Goal: Information Seeking & Learning: Find contact information

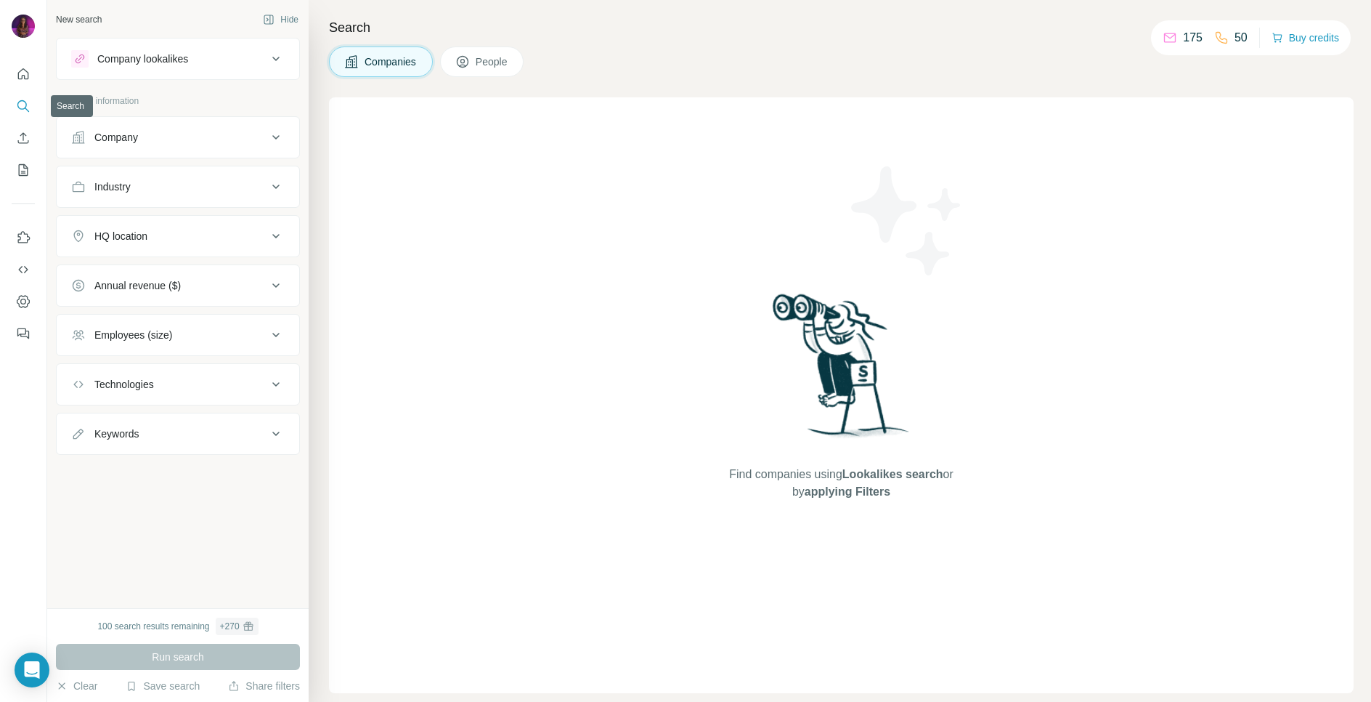
click at [28, 108] on icon "Search" at bounding box center [23, 106] width 15 height 15
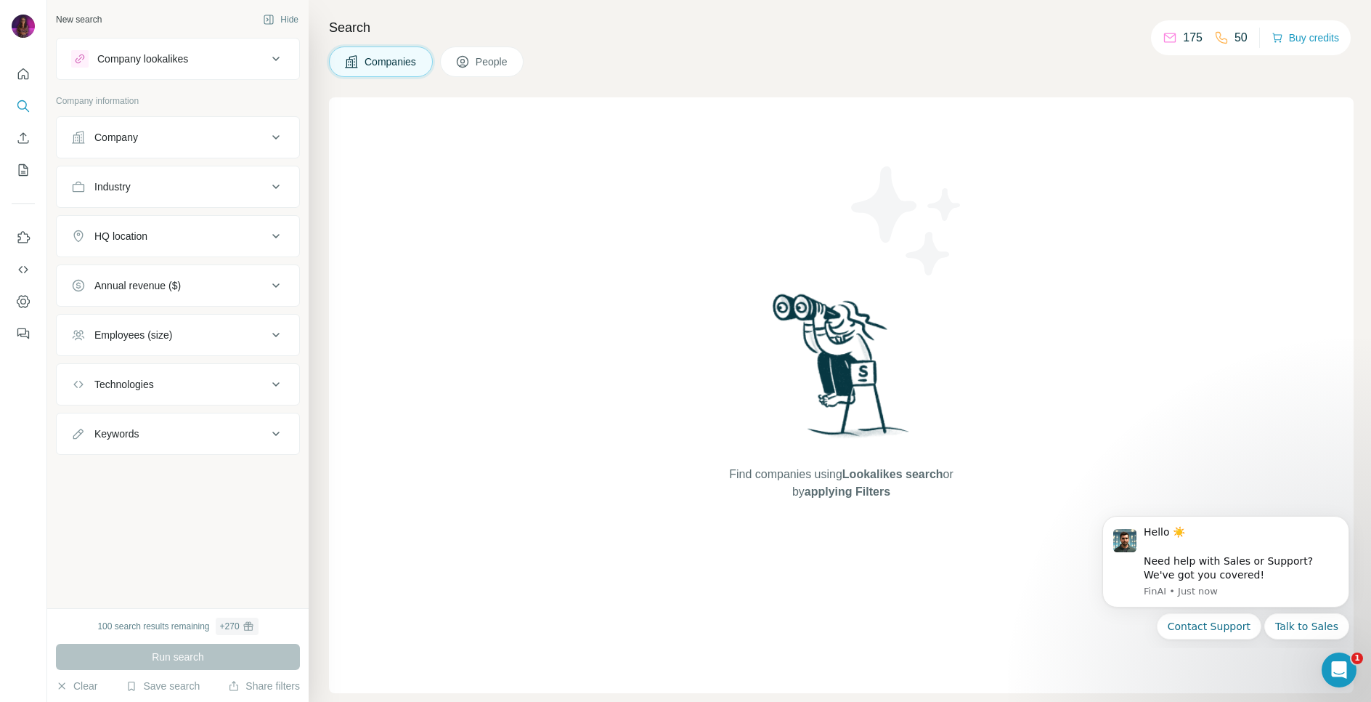
click at [150, 142] on div "Company" at bounding box center [169, 137] width 196 height 15
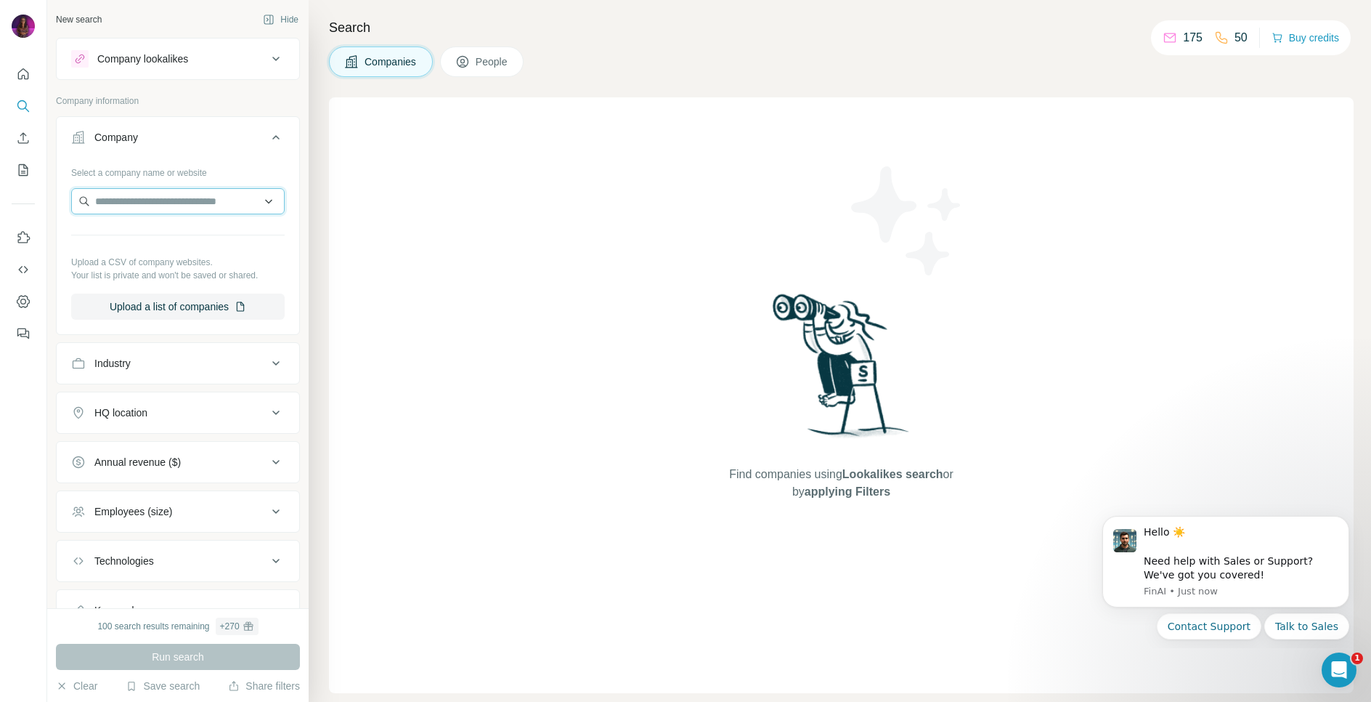
click at [146, 207] on input "text" at bounding box center [178, 201] width 214 height 26
click at [143, 205] on input "**********" at bounding box center [178, 201] width 214 height 26
paste input "**********"
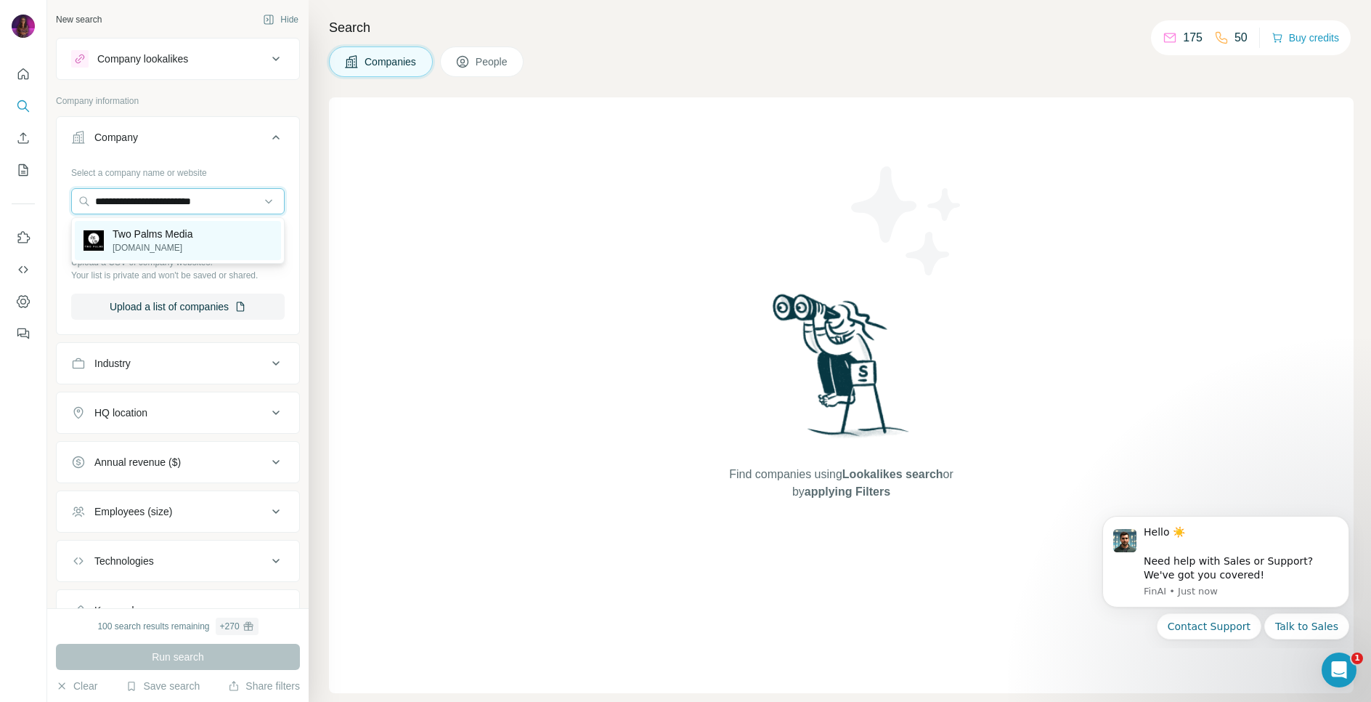
type input "**********"
click at [142, 230] on p "Two Palms Media" at bounding box center [153, 234] width 80 height 15
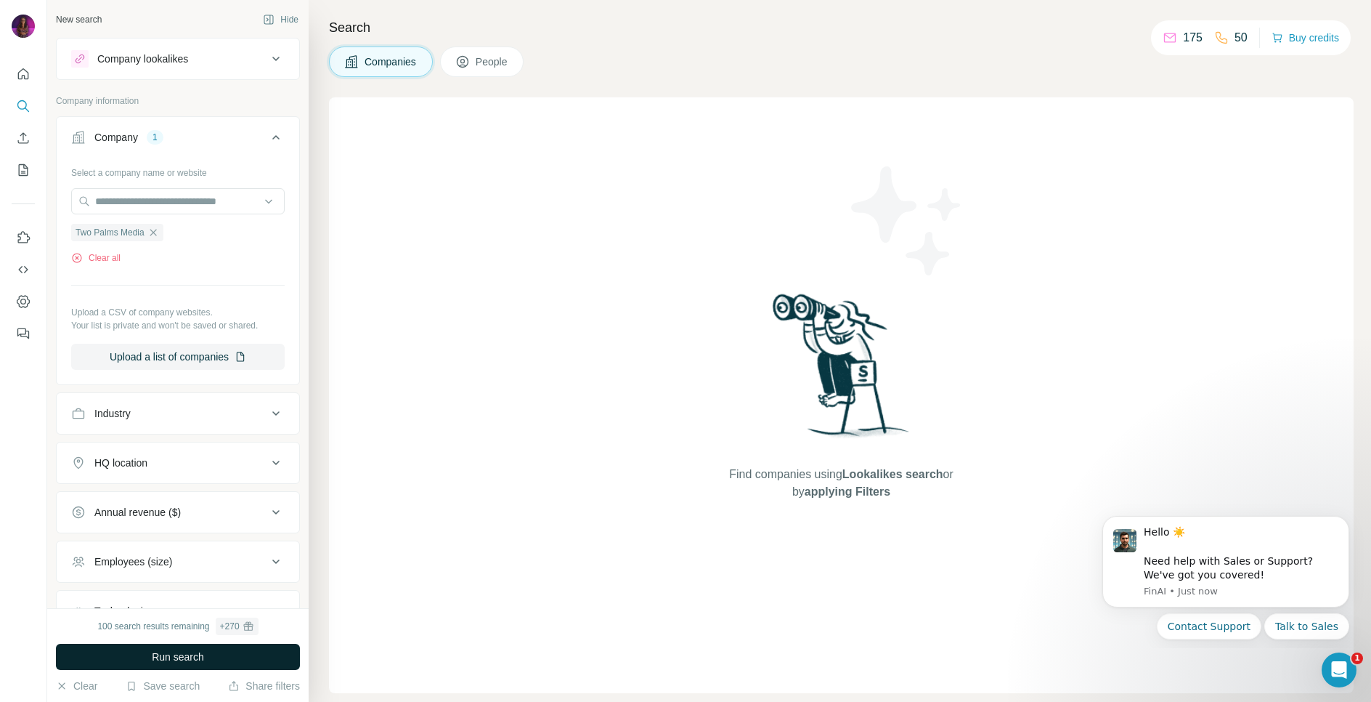
click at [143, 658] on button "Run search" at bounding box center [178, 657] width 244 height 26
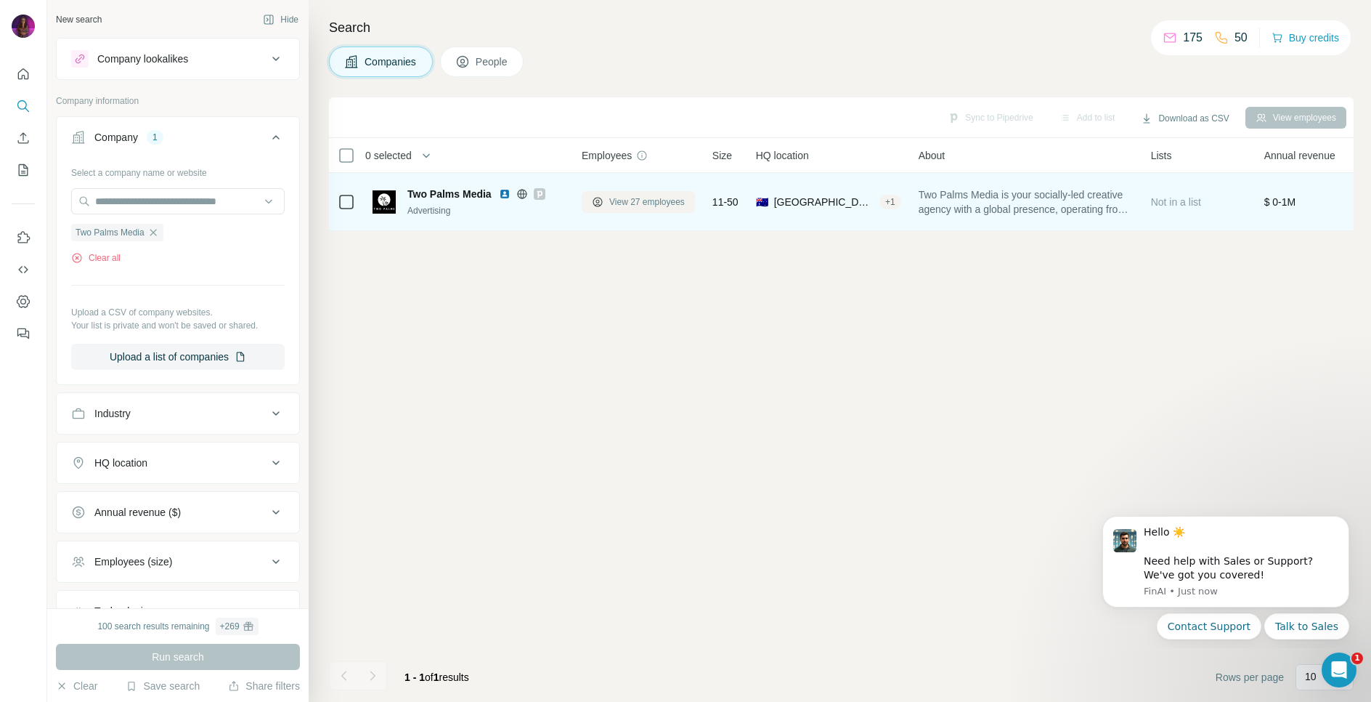
click at [659, 200] on span "View 27 employees" at bounding box center [647, 201] width 76 height 13
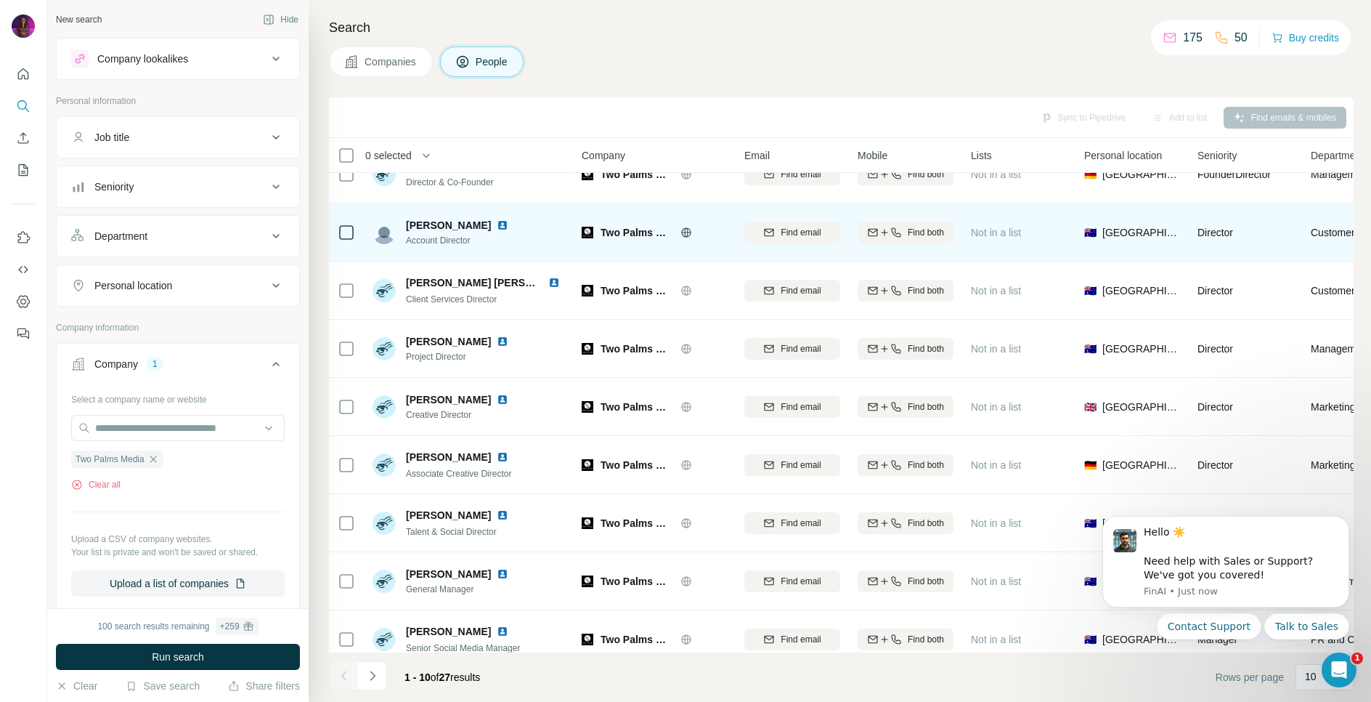
scroll to position [102, 0]
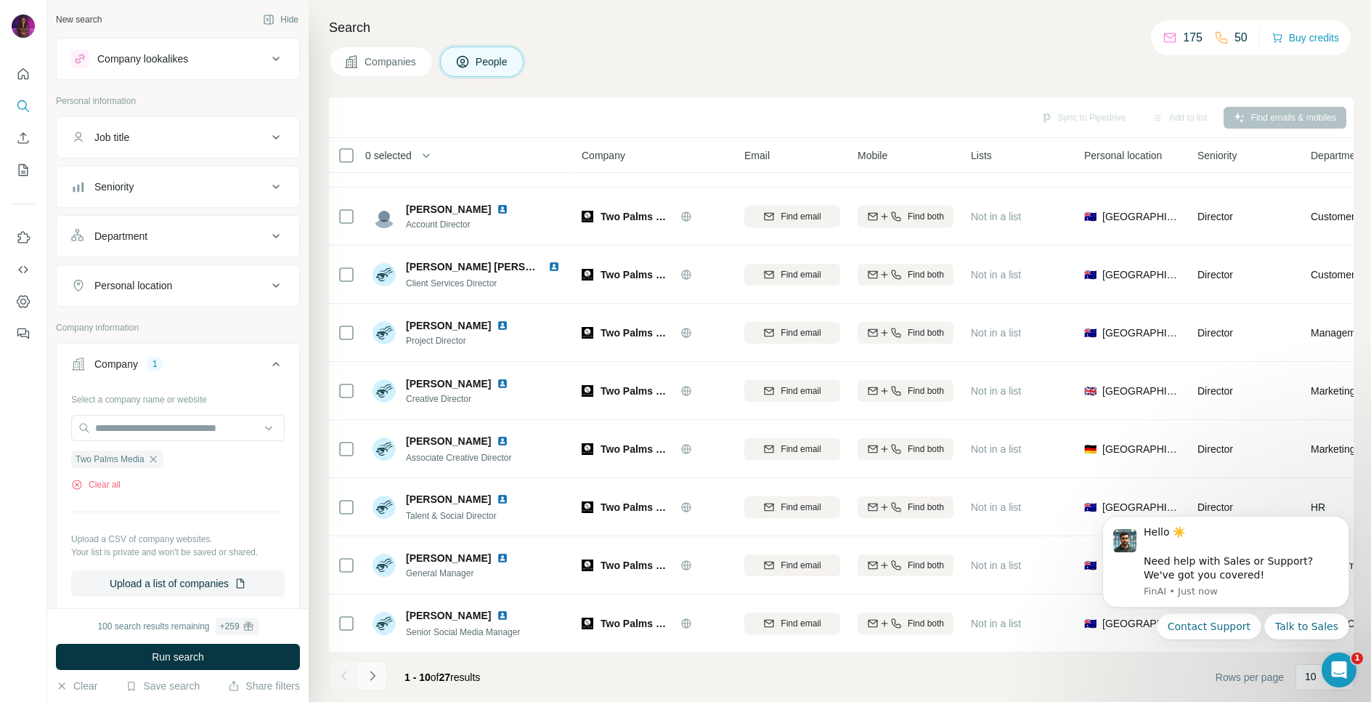
click at [379, 679] on icon "Navigate to next page" at bounding box center [372, 675] width 15 height 15
click at [378, 679] on icon "Navigate to next page" at bounding box center [372, 675] width 15 height 15
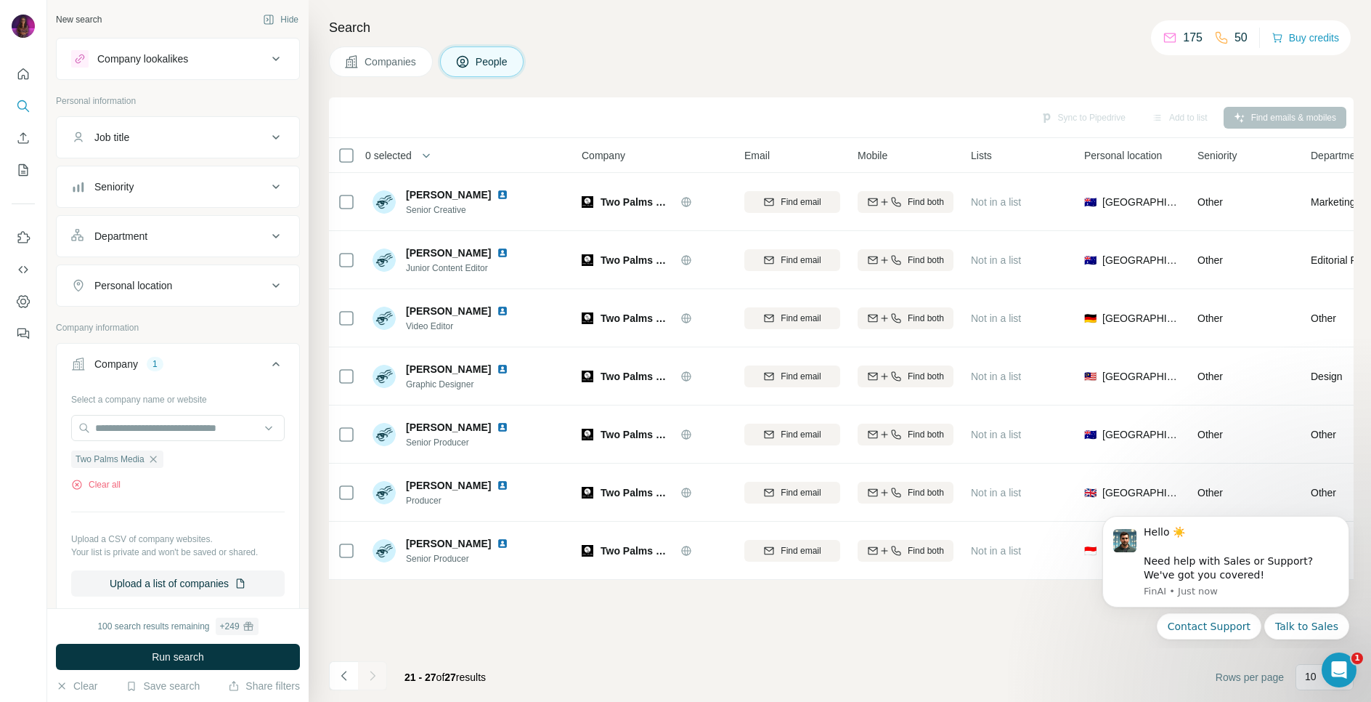
scroll to position [0, 0]
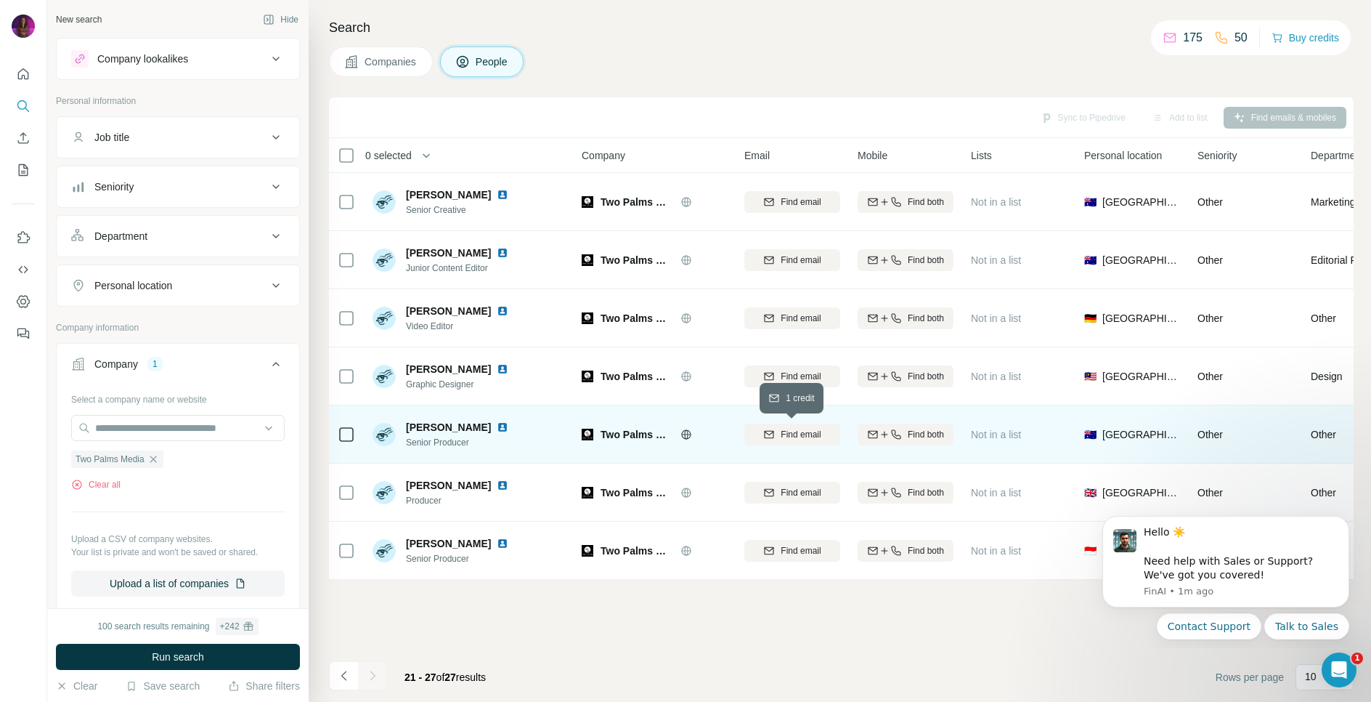
click at [801, 431] on span "Find email" at bounding box center [801, 434] width 40 height 13
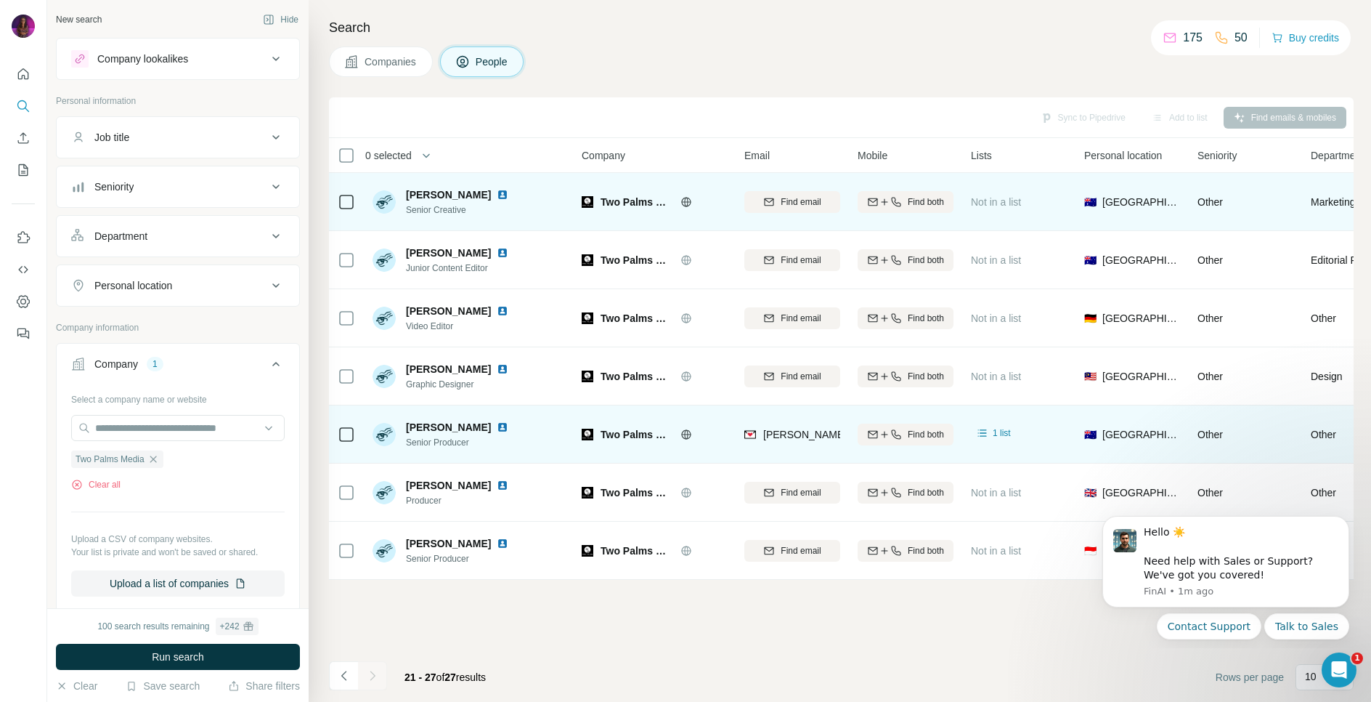
click at [498, 198] on img at bounding box center [503, 195] width 12 height 12
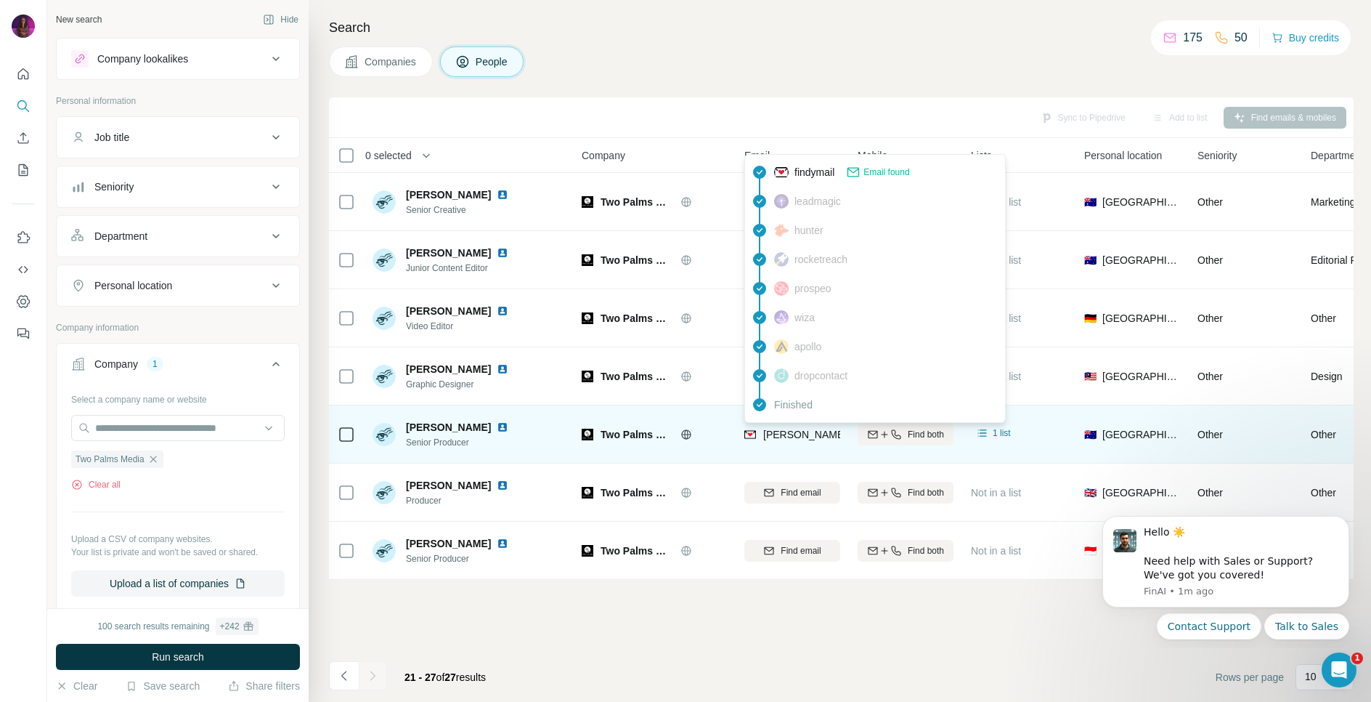
click at [783, 437] on span "[PERSON_NAME][EMAIL_ADDRESS][PERSON_NAME][DOMAIN_NAME]" at bounding box center [933, 435] width 340 height 12
copy tr "[PERSON_NAME][EMAIL_ADDRESS][PERSON_NAME][DOMAIN_NAME]"
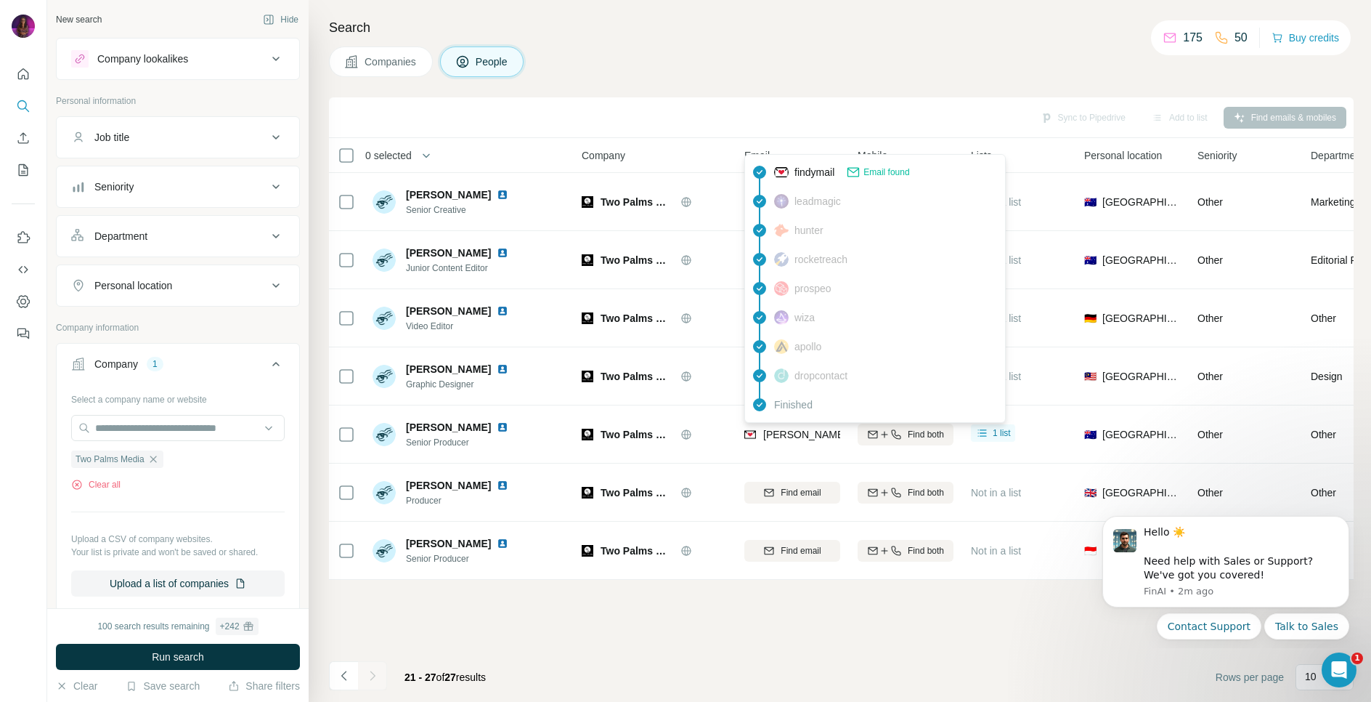
click at [711, 114] on div "Sync to Pipedrive Add to list Find emails & mobiles" at bounding box center [841, 117] width 1010 height 25
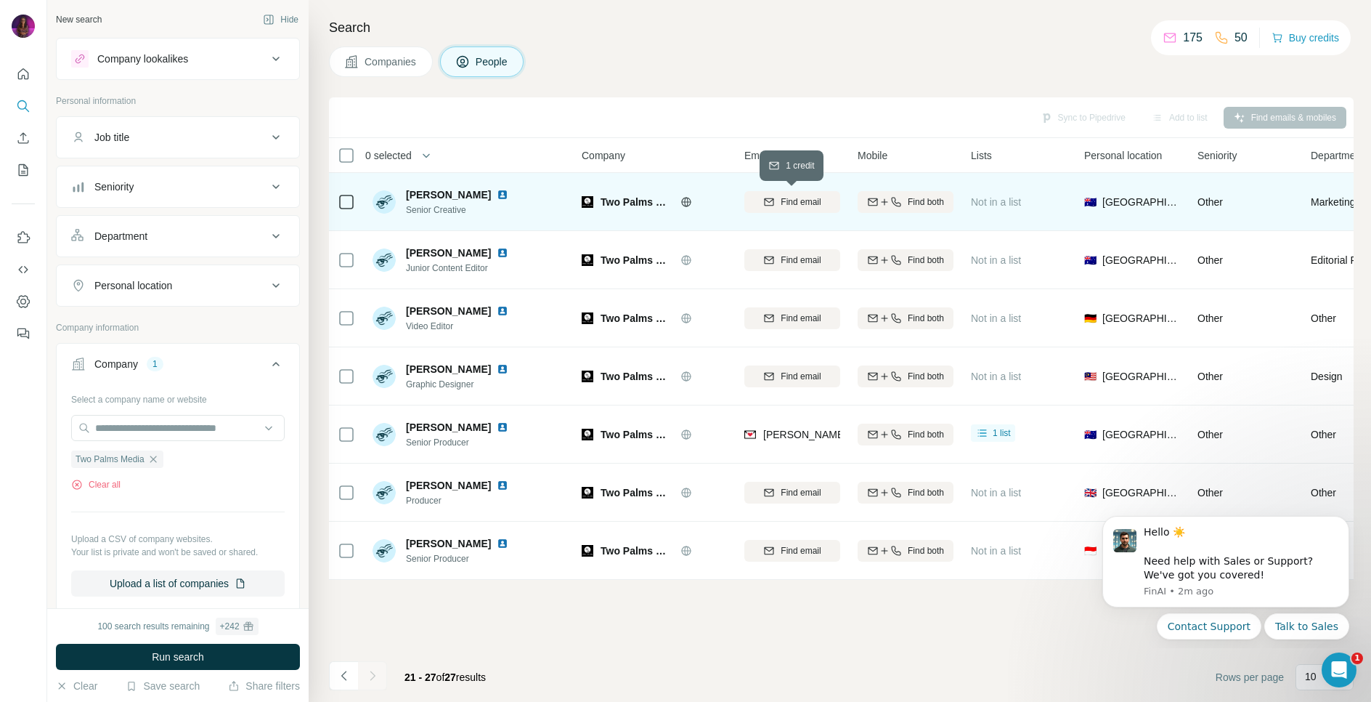
click at [806, 208] on button "Find email" at bounding box center [793, 202] width 96 height 22
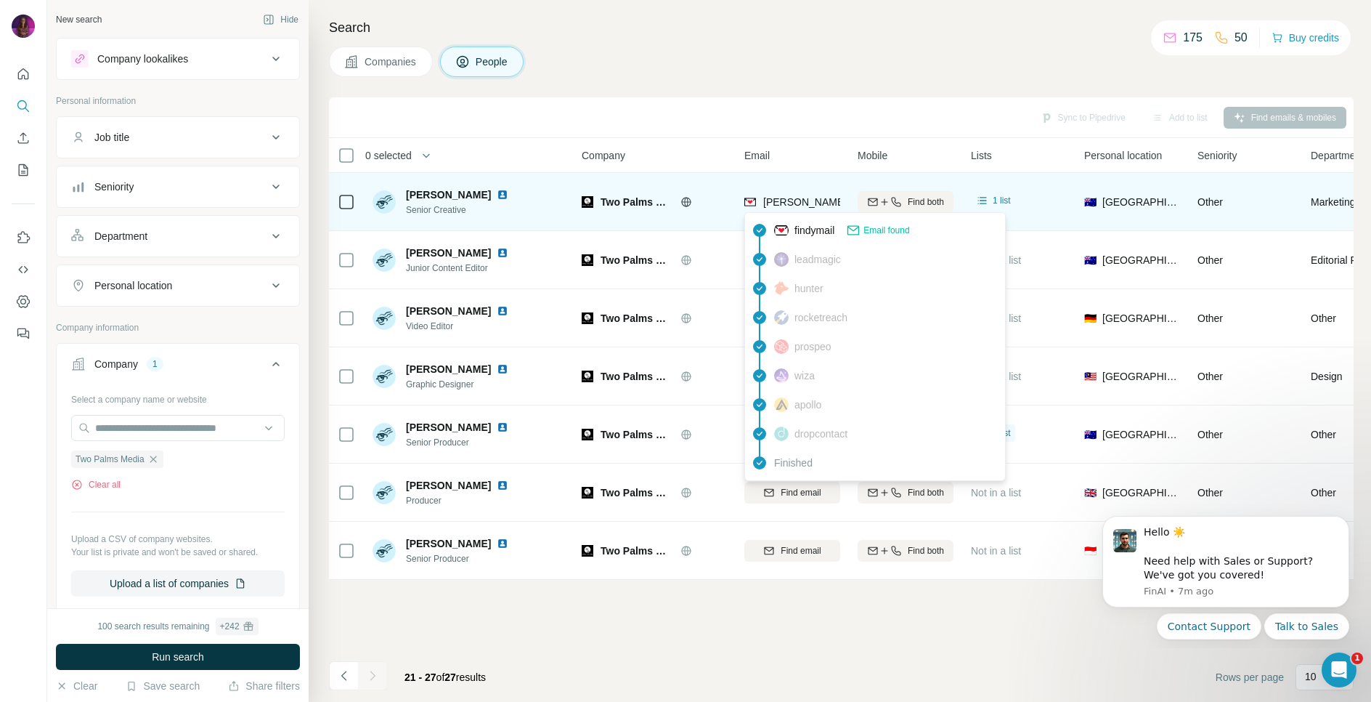
click at [794, 203] on span "[PERSON_NAME][EMAIL_ADDRESS][PERSON_NAME][DOMAIN_NAME]" at bounding box center [933, 202] width 340 height 12
copy tr "[PERSON_NAME][EMAIL_ADDRESS][PERSON_NAME][DOMAIN_NAME]"
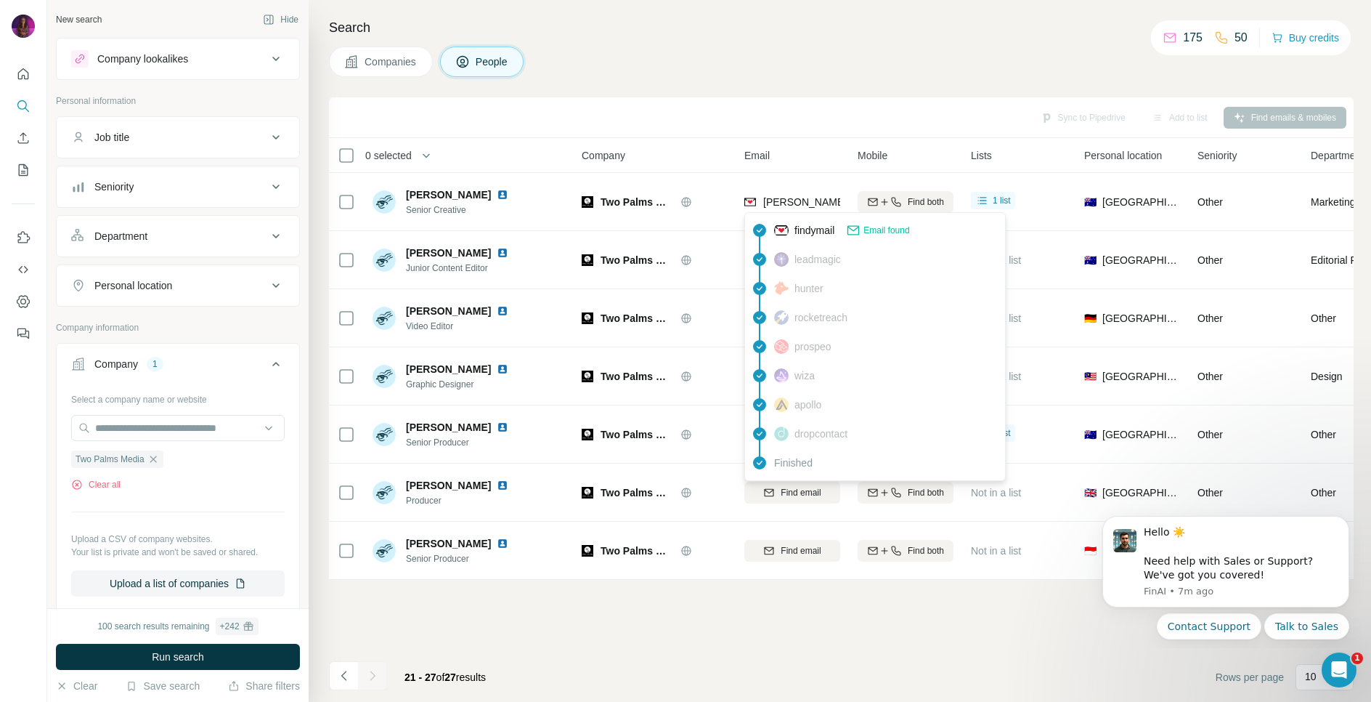
click at [700, 625] on div "Sync to Pipedrive Add to list Find emails & mobiles 0 selected People Company E…" at bounding box center [841, 399] width 1025 height 604
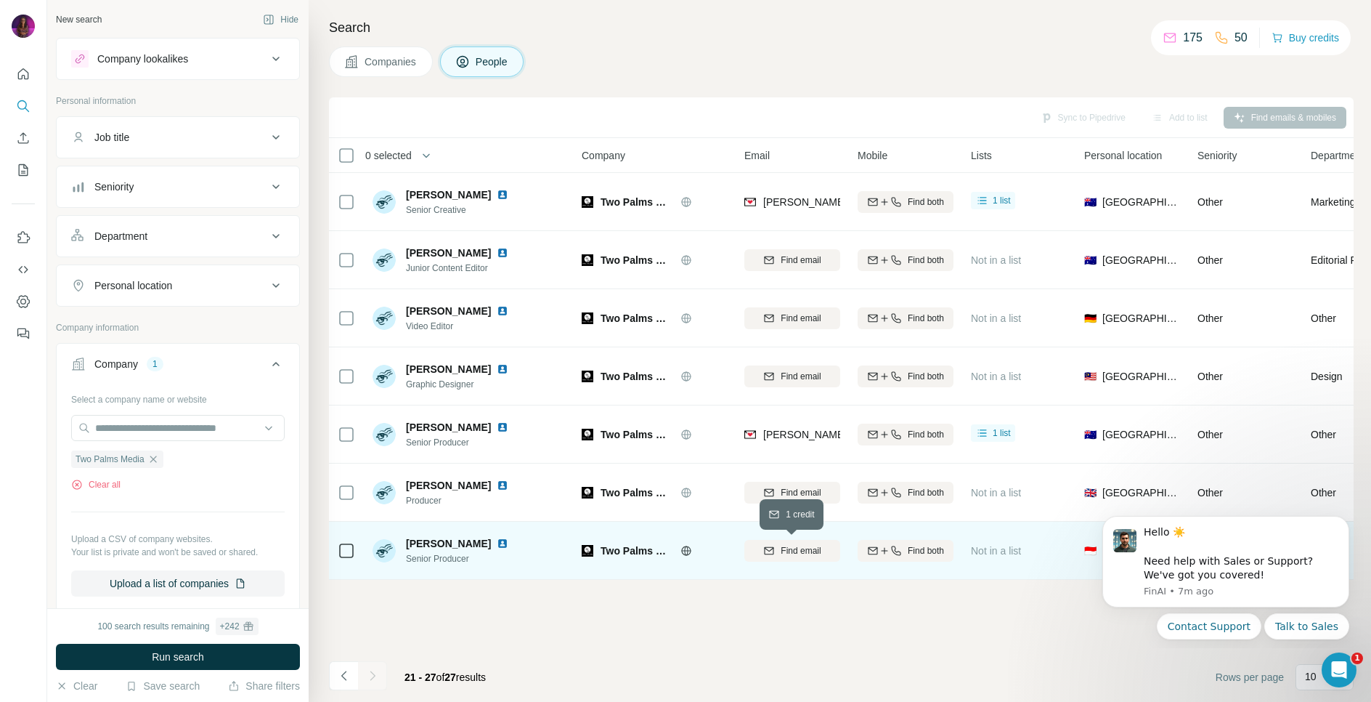
click at [795, 556] on span "Find email" at bounding box center [801, 550] width 40 height 13
click at [347, 677] on icon "Navigate to previous page" at bounding box center [344, 675] width 15 height 15
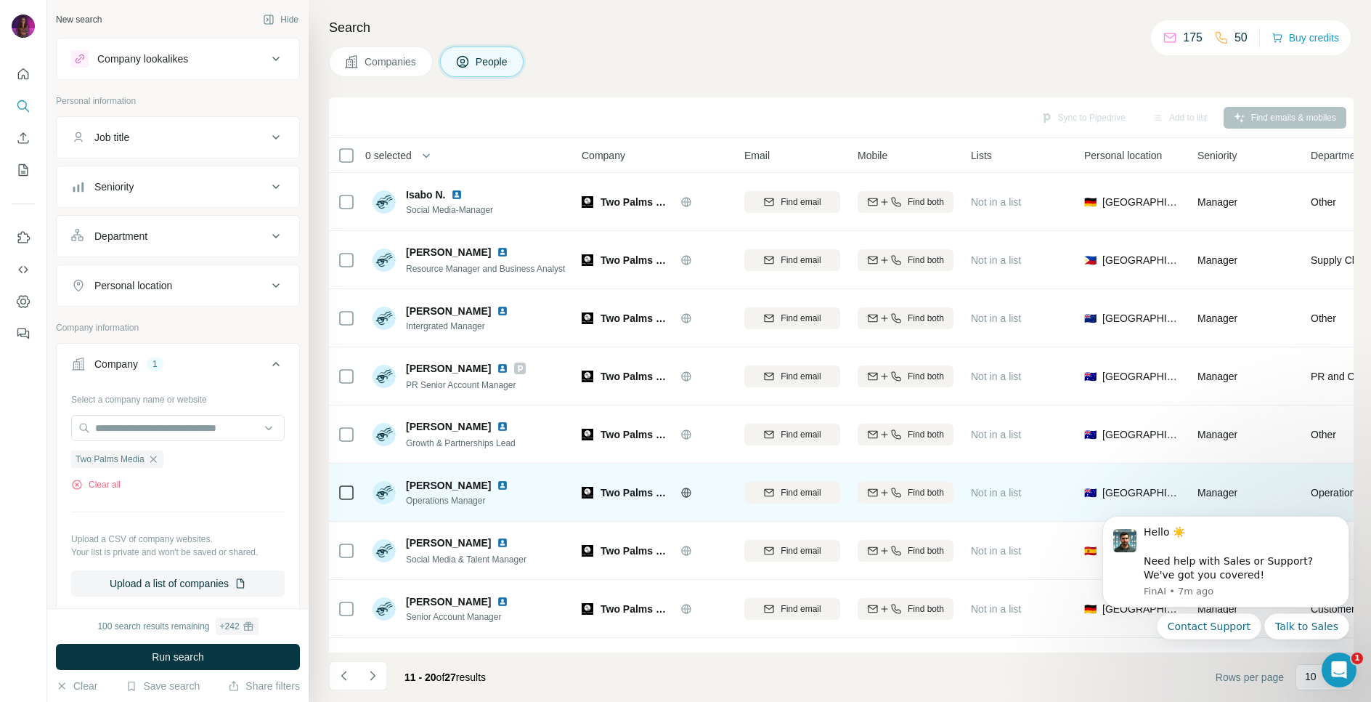
click at [497, 488] on img at bounding box center [503, 485] width 12 height 12
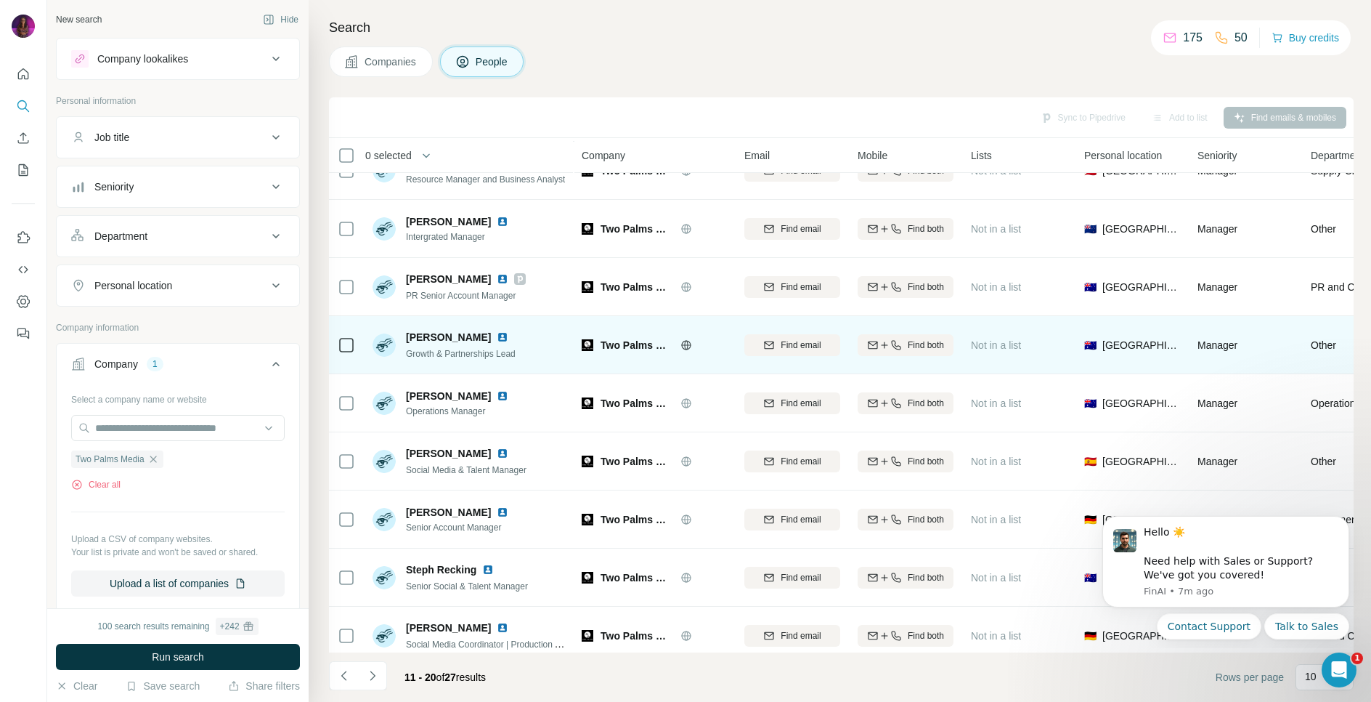
scroll to position [102, 0]
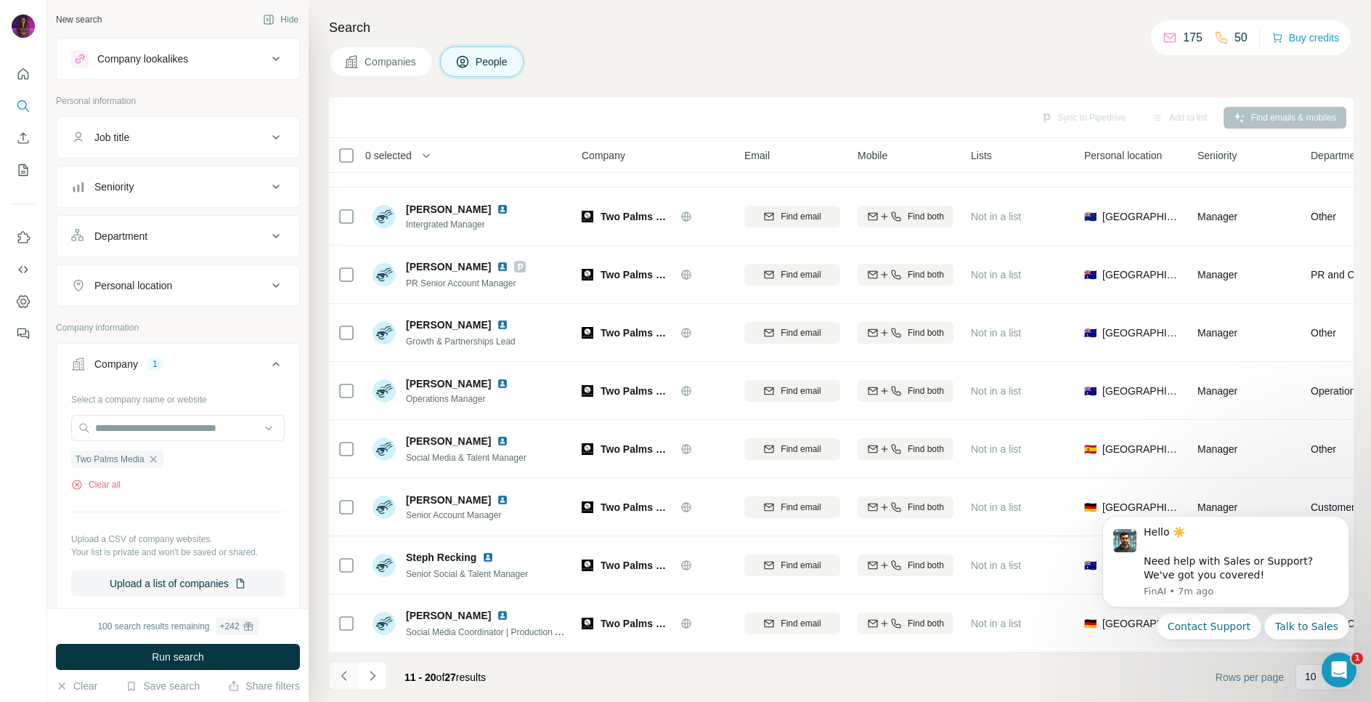
click at [343, 678] on icon "Navigate to previous page" at bounding box center [344, 675] width 15 height 15
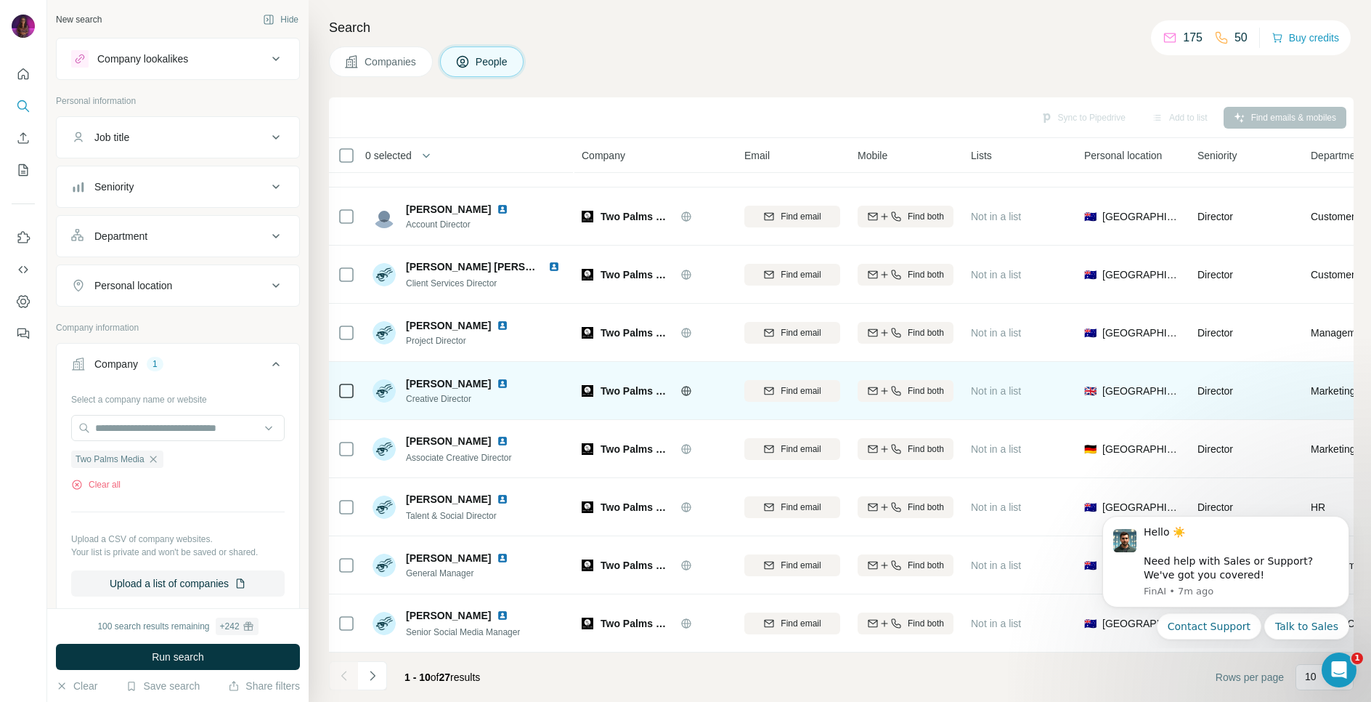
click at [497, 386] on img at bounding box center [503, 384] width 12 height 12
click at [803, 396] on span "Find email" at bounding box center [801, 390] width 40 height 13
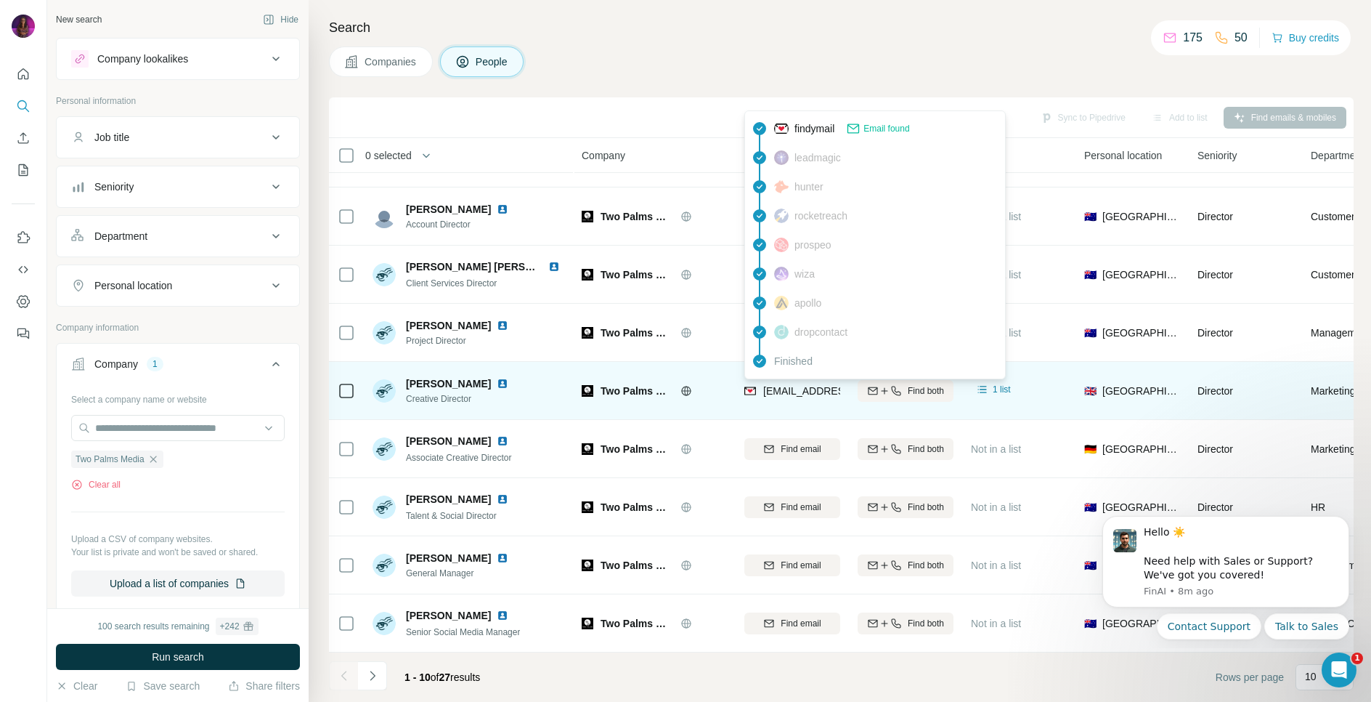
click at [798, 394] on span "[EMAIL_ADDRESS][DOMAIN_NAME]" at bounding box center [849, 391] width 172 height 12
copy tr "[EMAIL_ADDRESS][DOMAIN_NAME]"
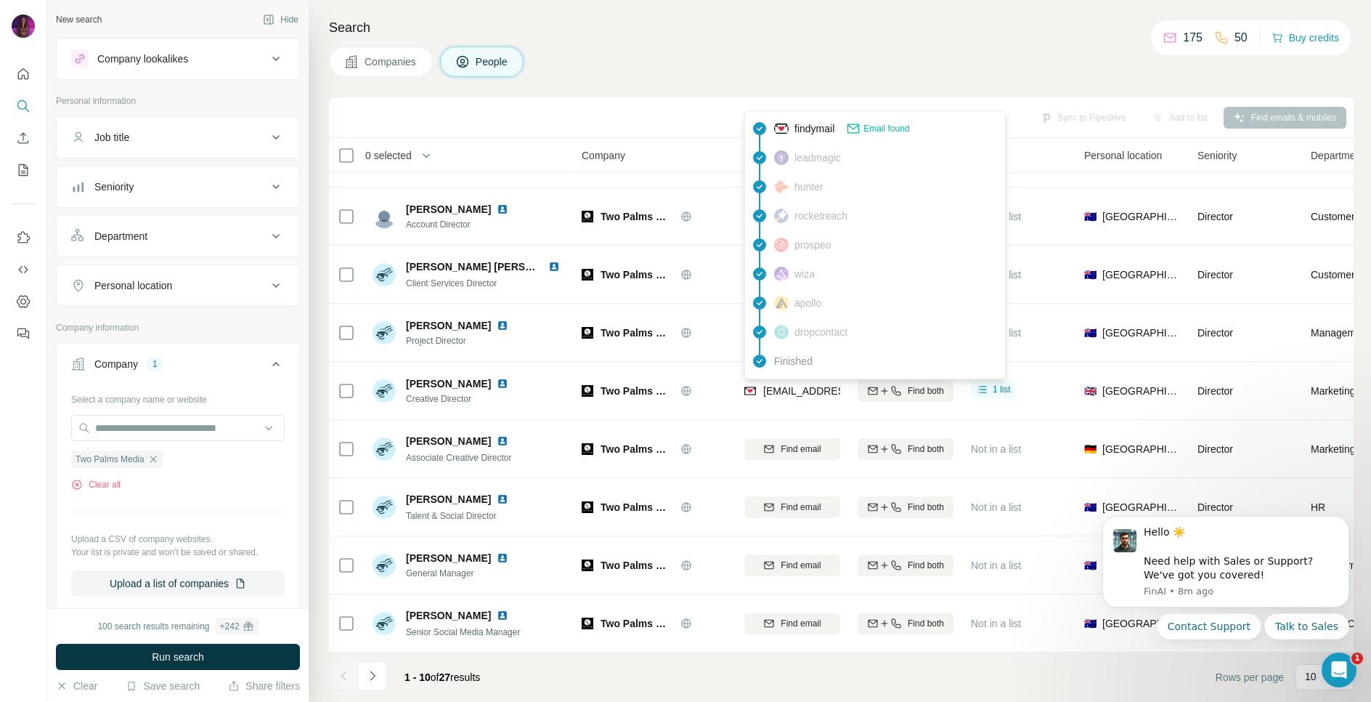
click at [668, 67] on div "Companies People" at bounding box center [841, 61] width 1025 height 31
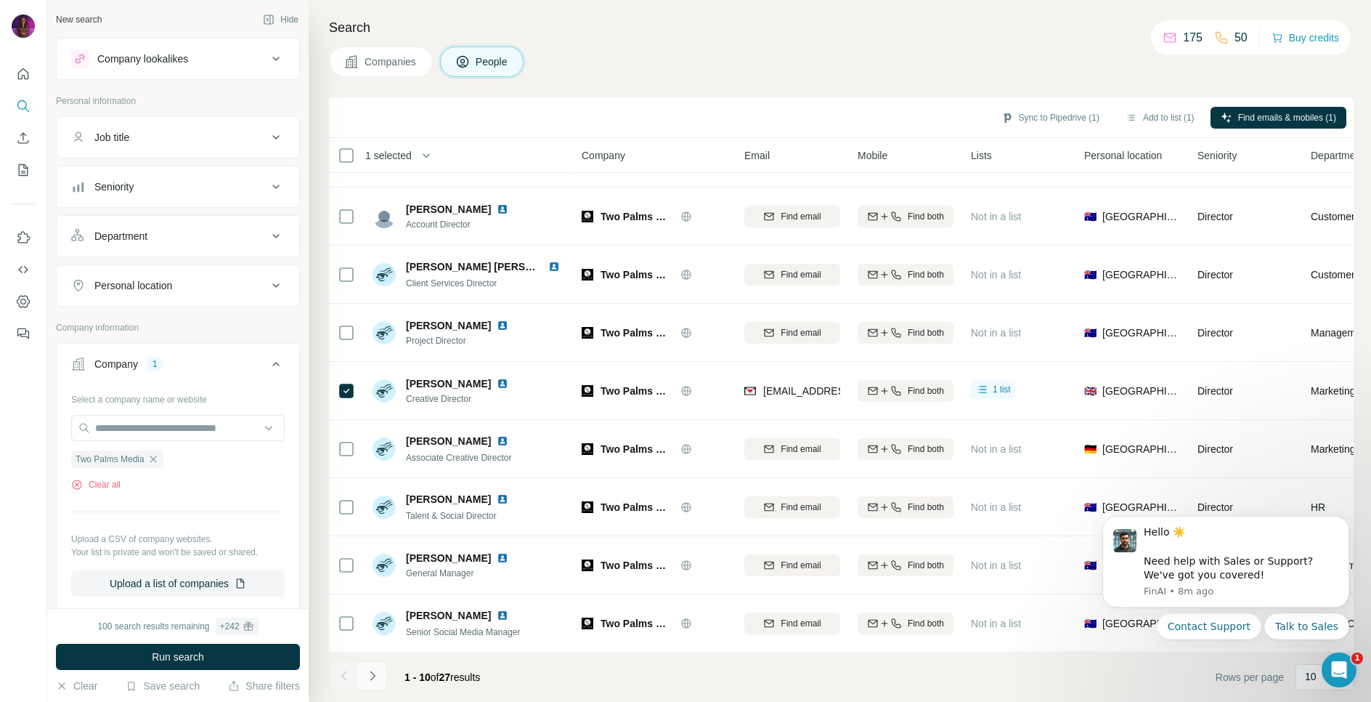
click at [375, 681] on icon "Navigate to next page" at bounding box center [372, 675] width 15 height 15
click at [371, 679] on icon "Navigate to next page" at bounding box center [372, 675] width 15 height 15
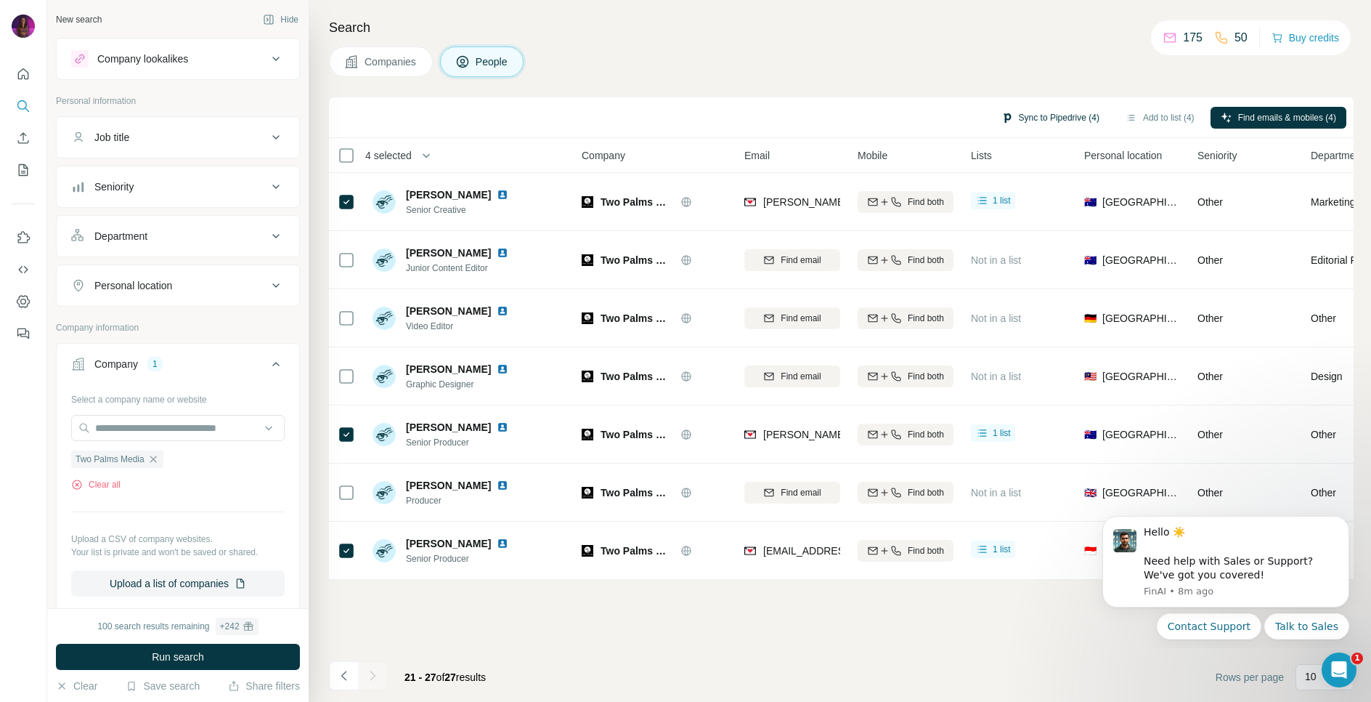
click at [1027, 116] on button "Sync to Pipedrive (4)" at bounding box center [1051, 118] width 118 height 22
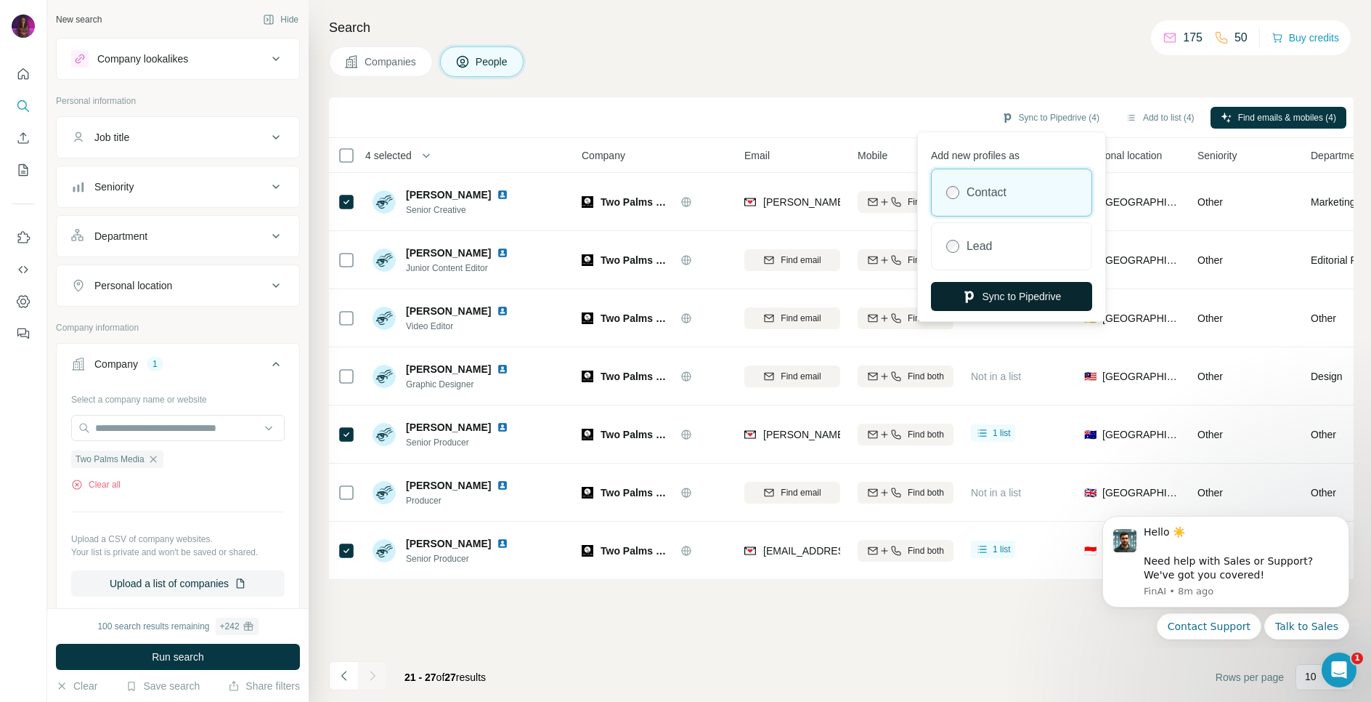
click at [1018, 296] on button "Sync to Pipedrive" at bounding box center [1011, 296] width 161 height 29
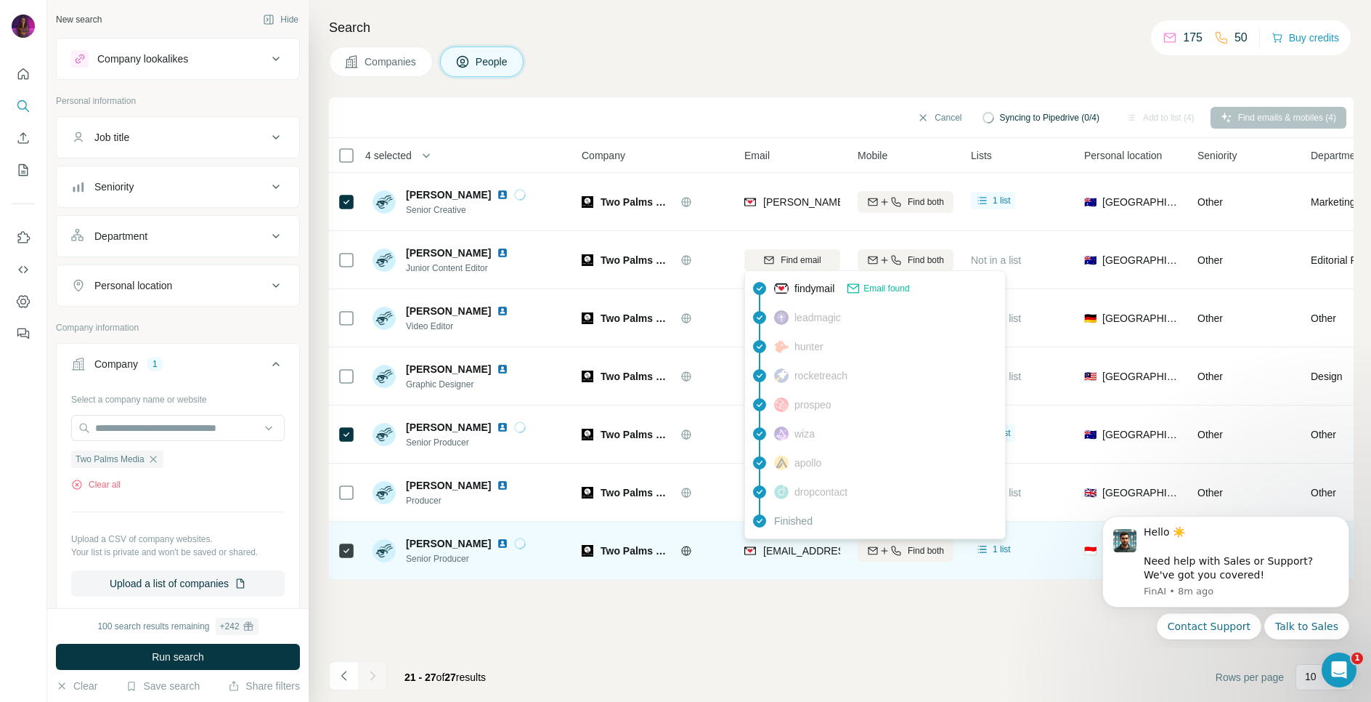
click at [800, 552] on span "[EMAIL_ADDRESS][PERSON_NAME][DOMAIN_NAME]" at bounding box center [891, 551] width 256 height 12
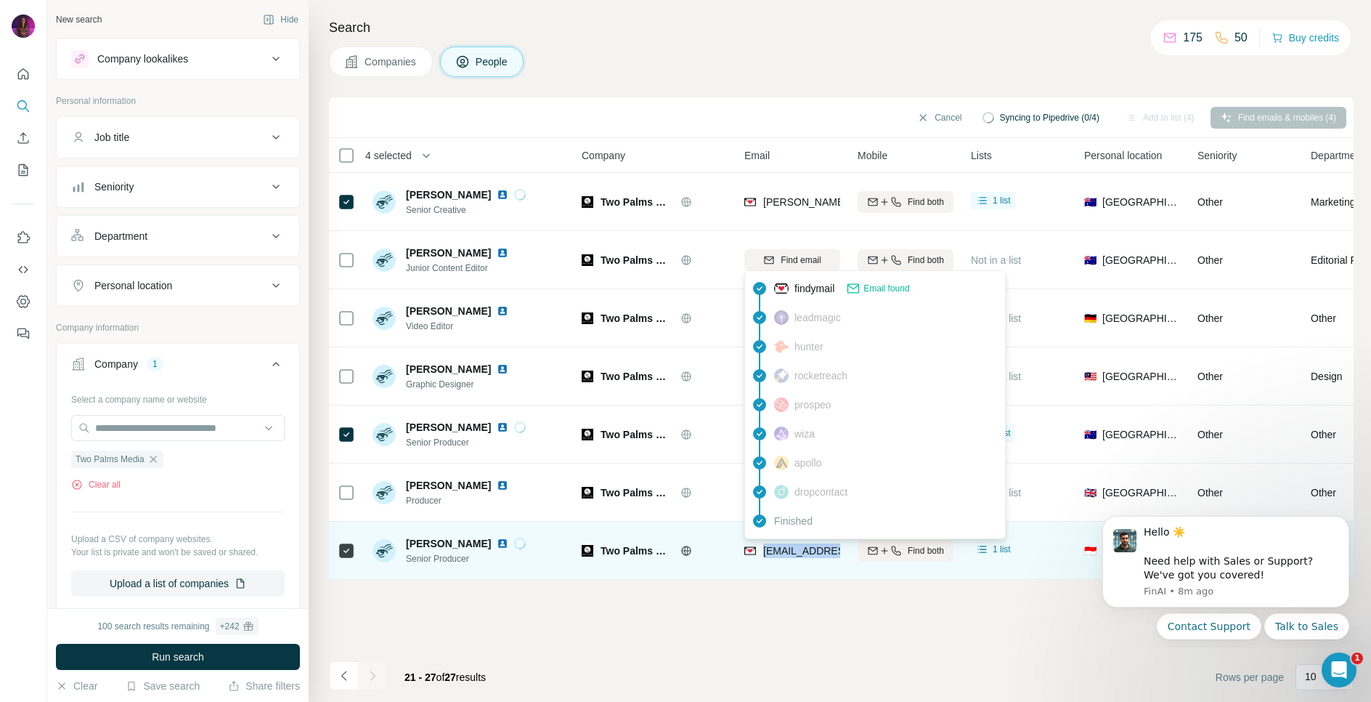
click at [800, 552] on span "[EMAIL_ADDRESS][PERSON_NAME][DOMAIN_NAME]" at bounding box center [891, 551] width 256 height 12
copy tr "[EMAIL_ADDRESS][PERSON_NAME][DOMAIN_NAME]"
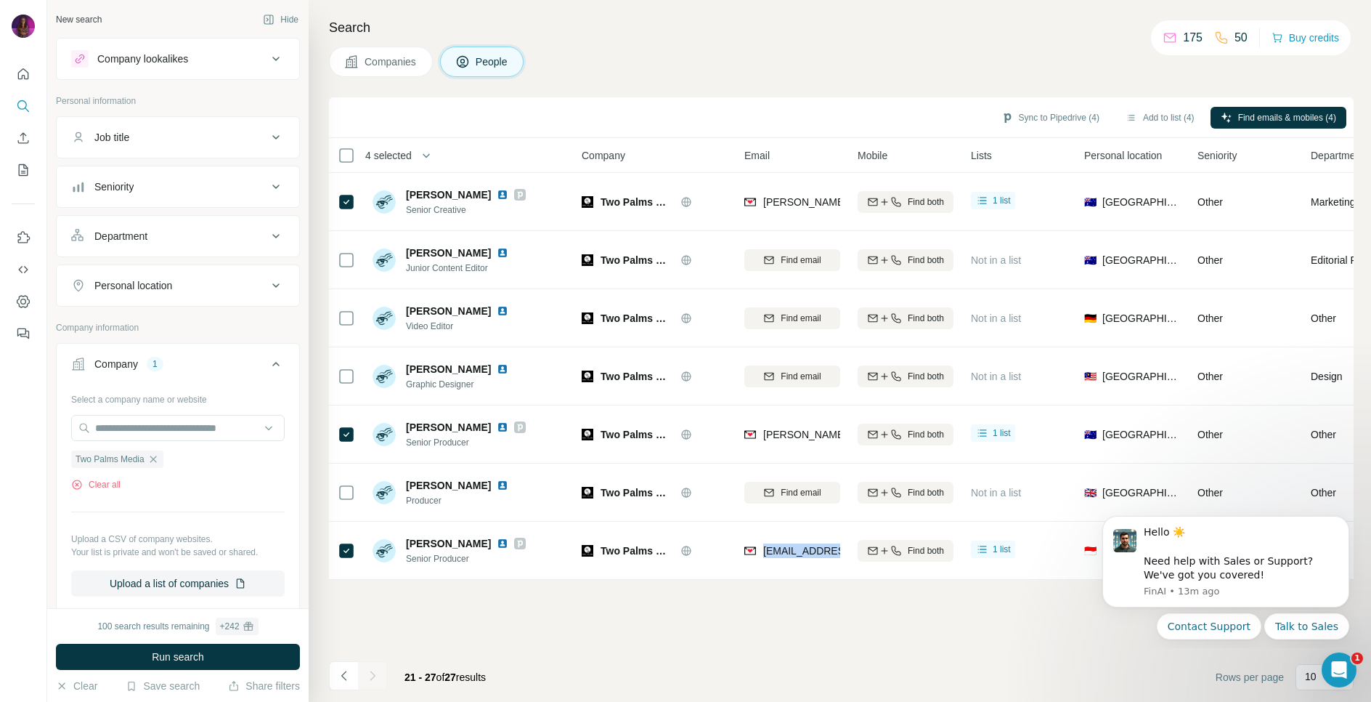
scroll to position [54, 0]
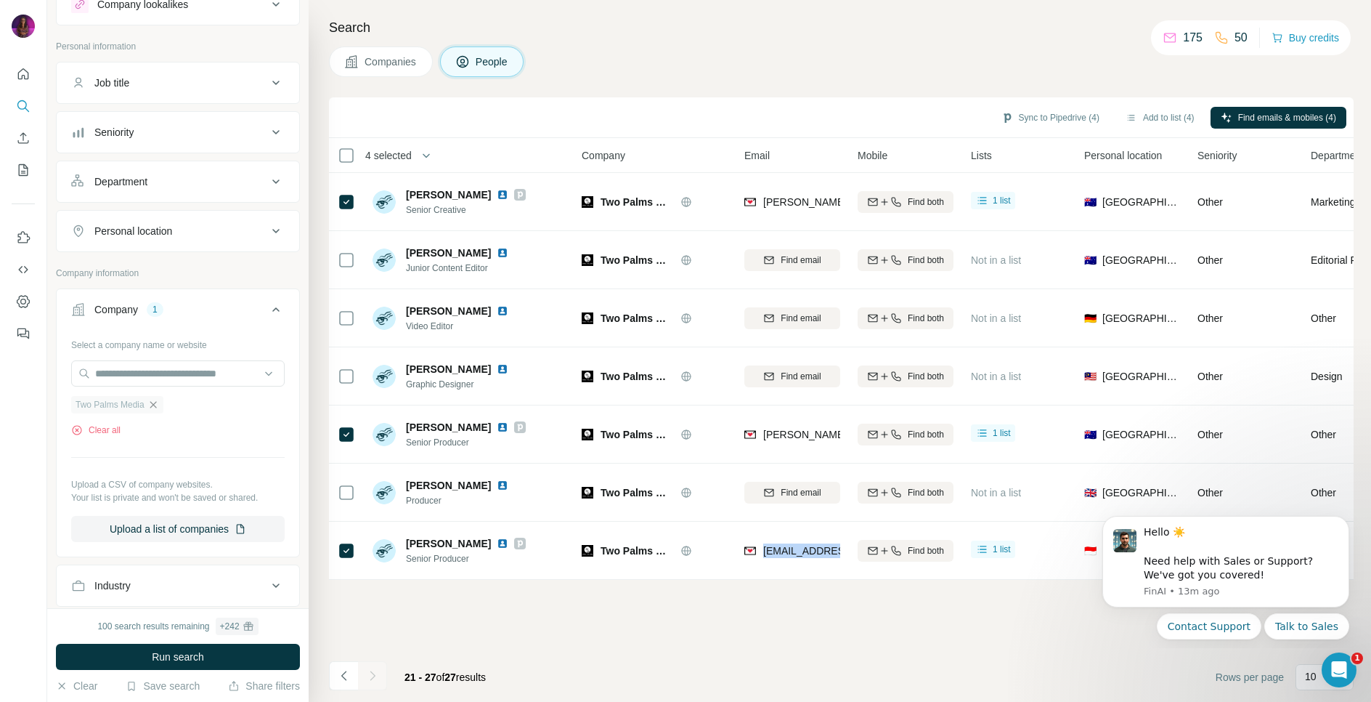
click at [154, 406] on icon "button" at bounding box center [153, 405] width 12 height 12
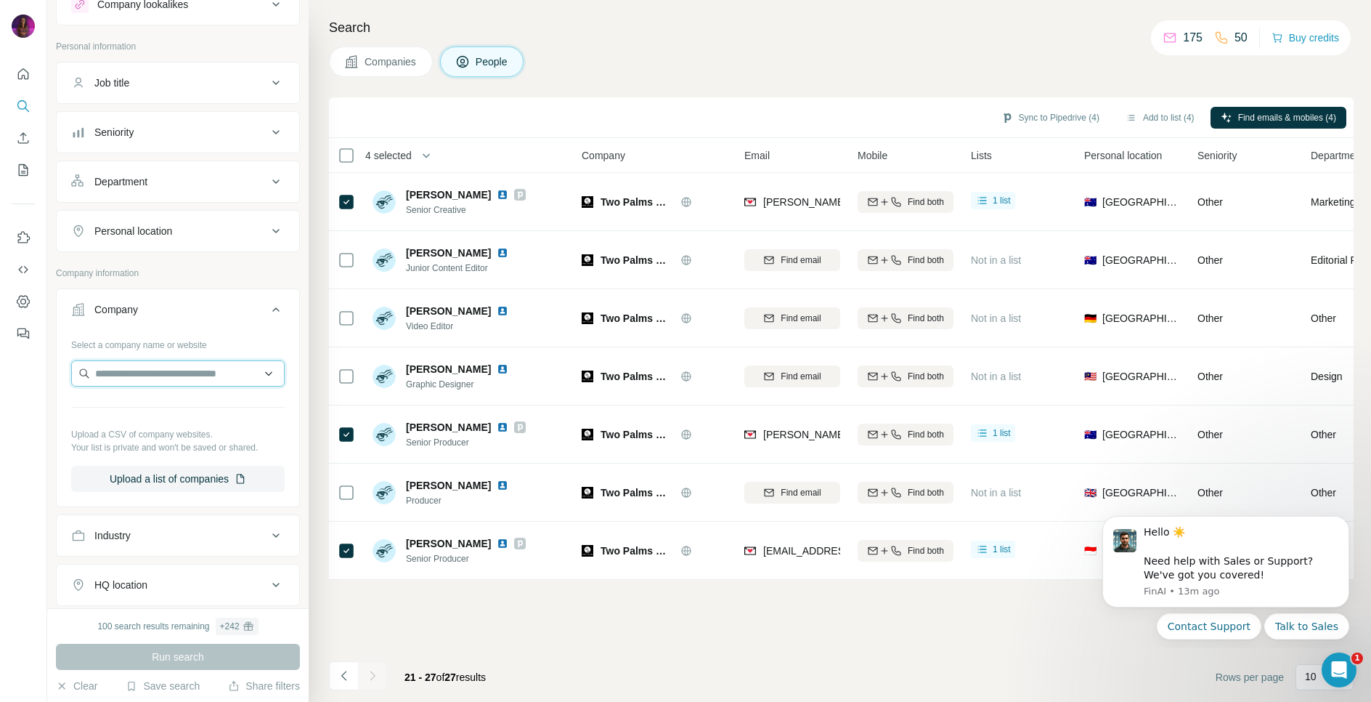
click at [145, 372] on input "text" at bounding box center [178, 373] width 214 height 26
paste input "**********"
type input "**********"
click at [174, 403] on p "Enigma" at bounding box center [148, 406] width 70 height 15
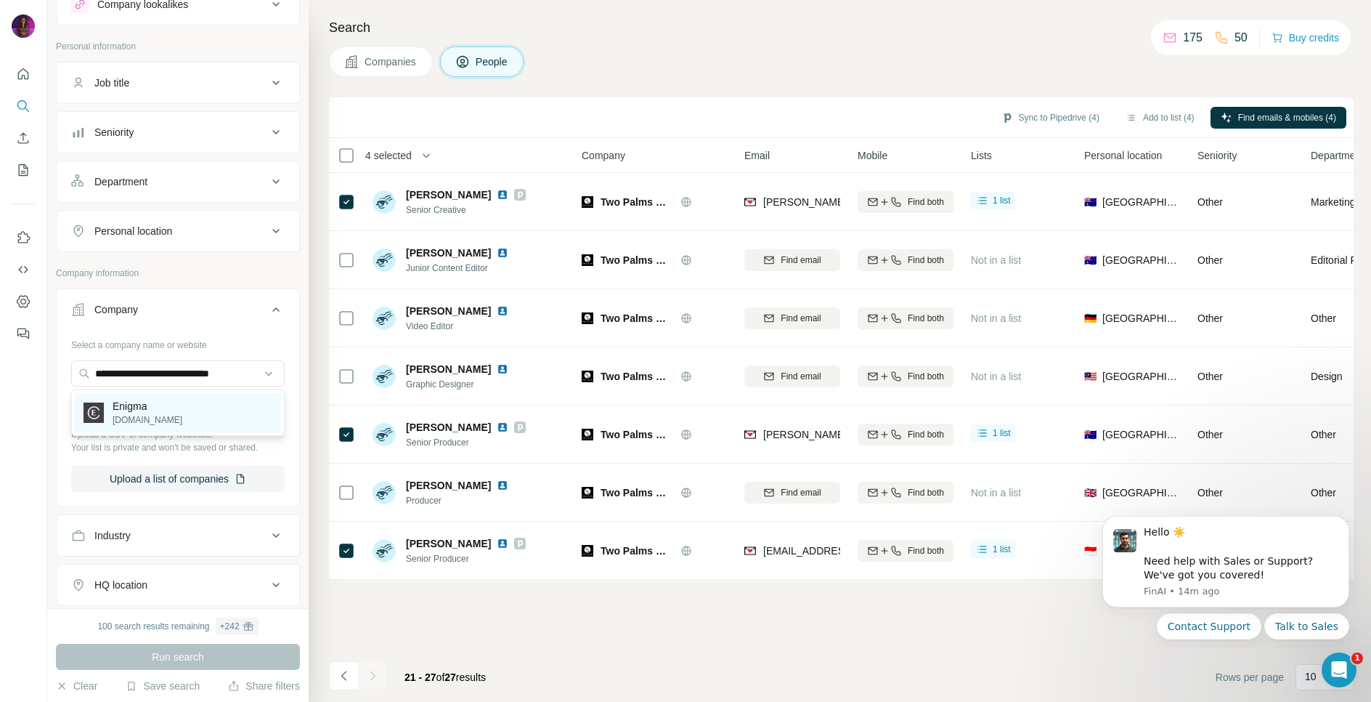
scroll to position [0, 0]
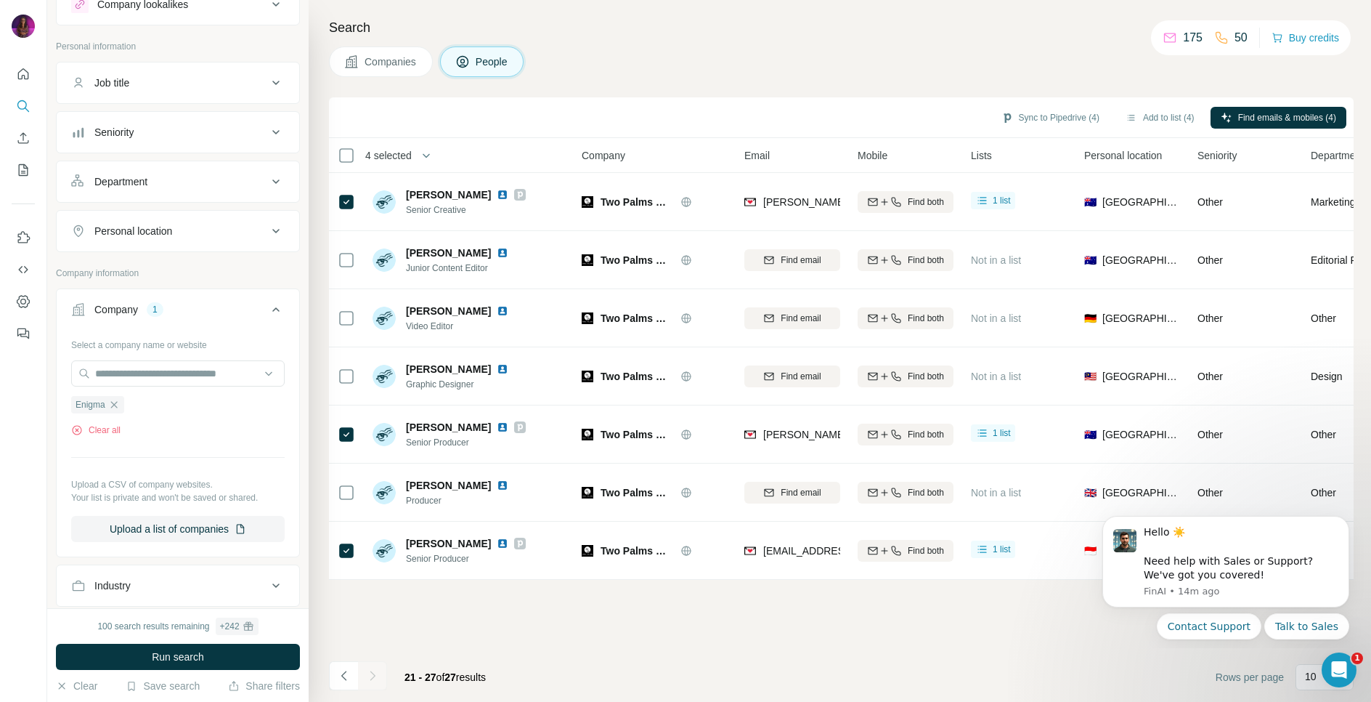
click at [636, 70] on div "Companies People" at bounding box center [841, 61] width 1025 height 31
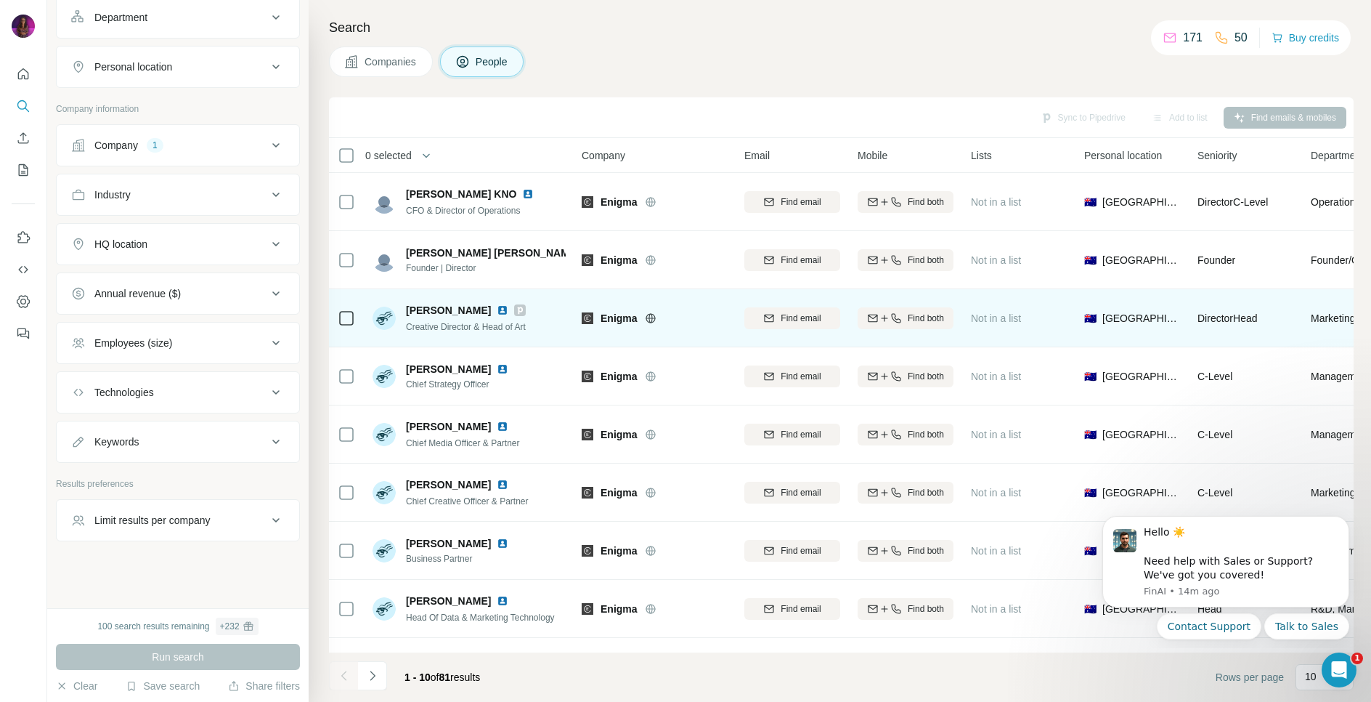
click at [497, 306] on img at bounding box center [503, 310] width 12 height 12
click at [782, 312] on span "Find email" at bounding box center [801, 318] width 40 height 13
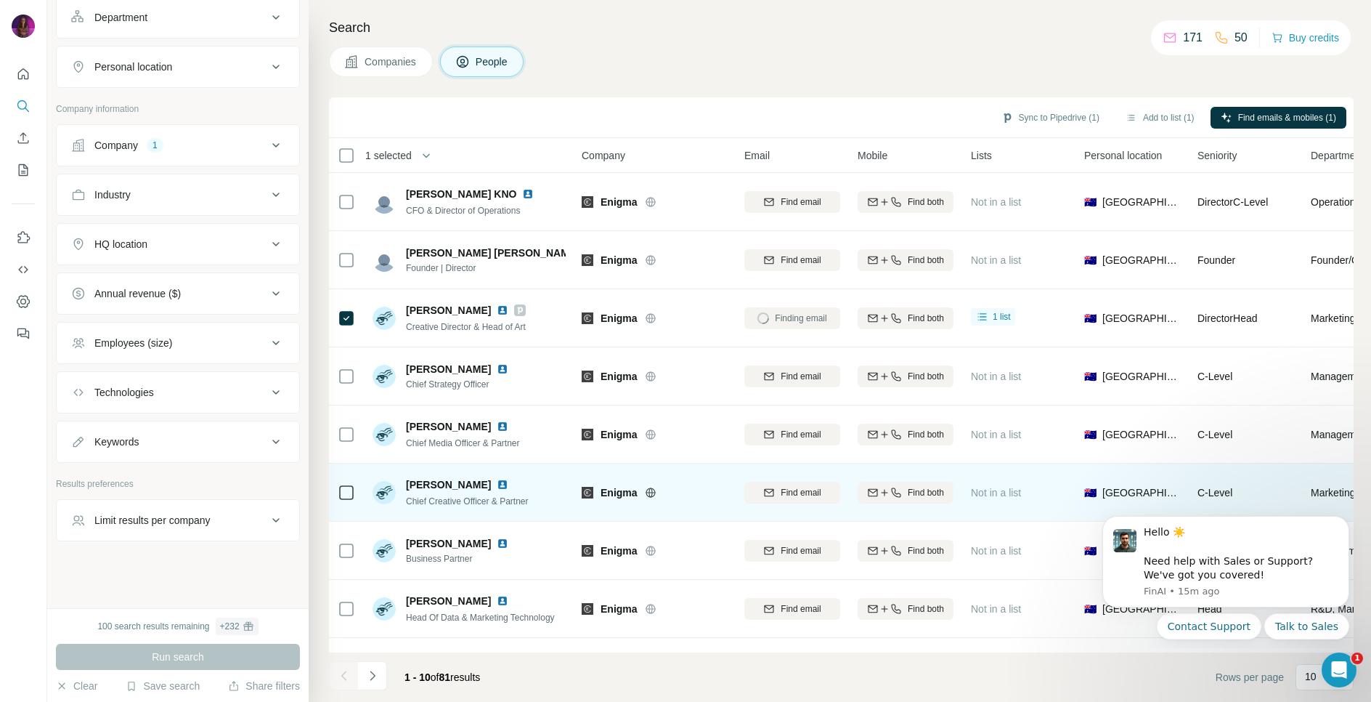
click at [497, 487] on img at bounding box center [503, 485] width 12 height 12
click at [785, 490] on span "Find email" at bounding box center [801, 492] width 40 height 13
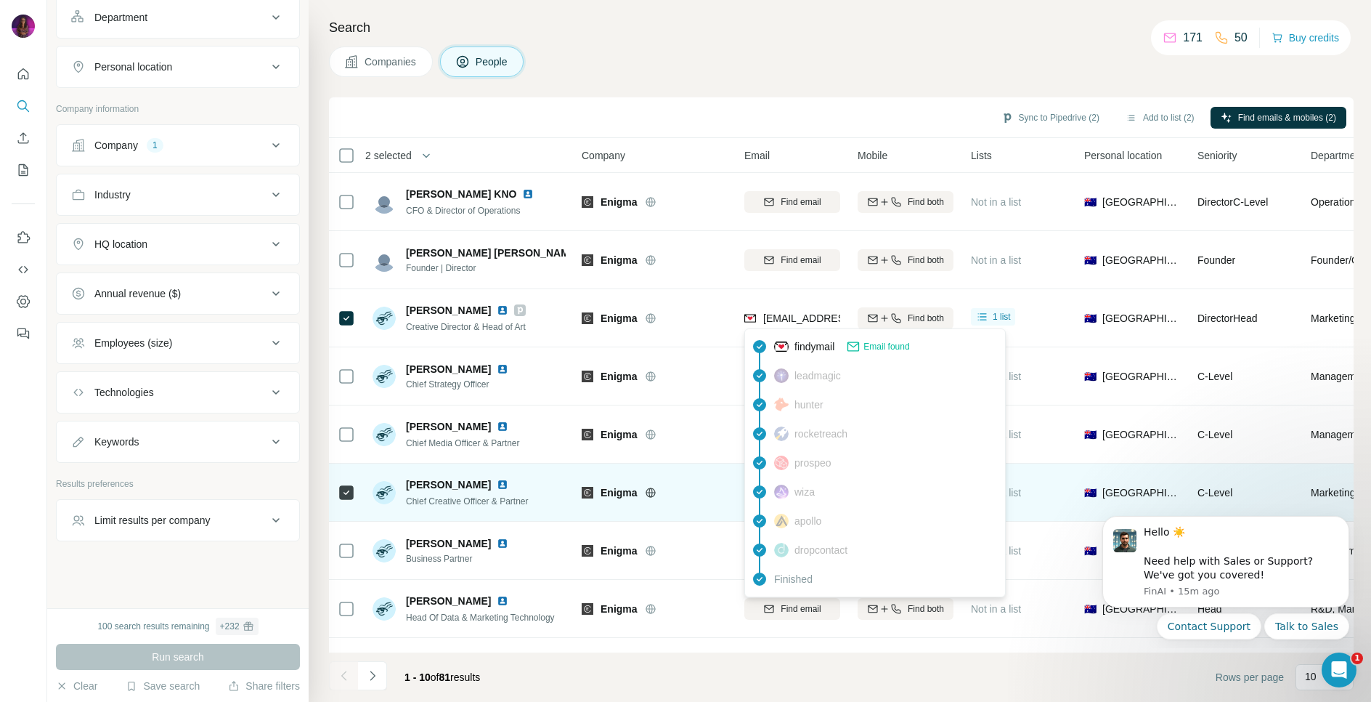
click at [801, 318] on span "aldof@enigma.net.au" at bounding box center [849, 318] width 172 height 12
copy tr "aldof@enigma.net.au"
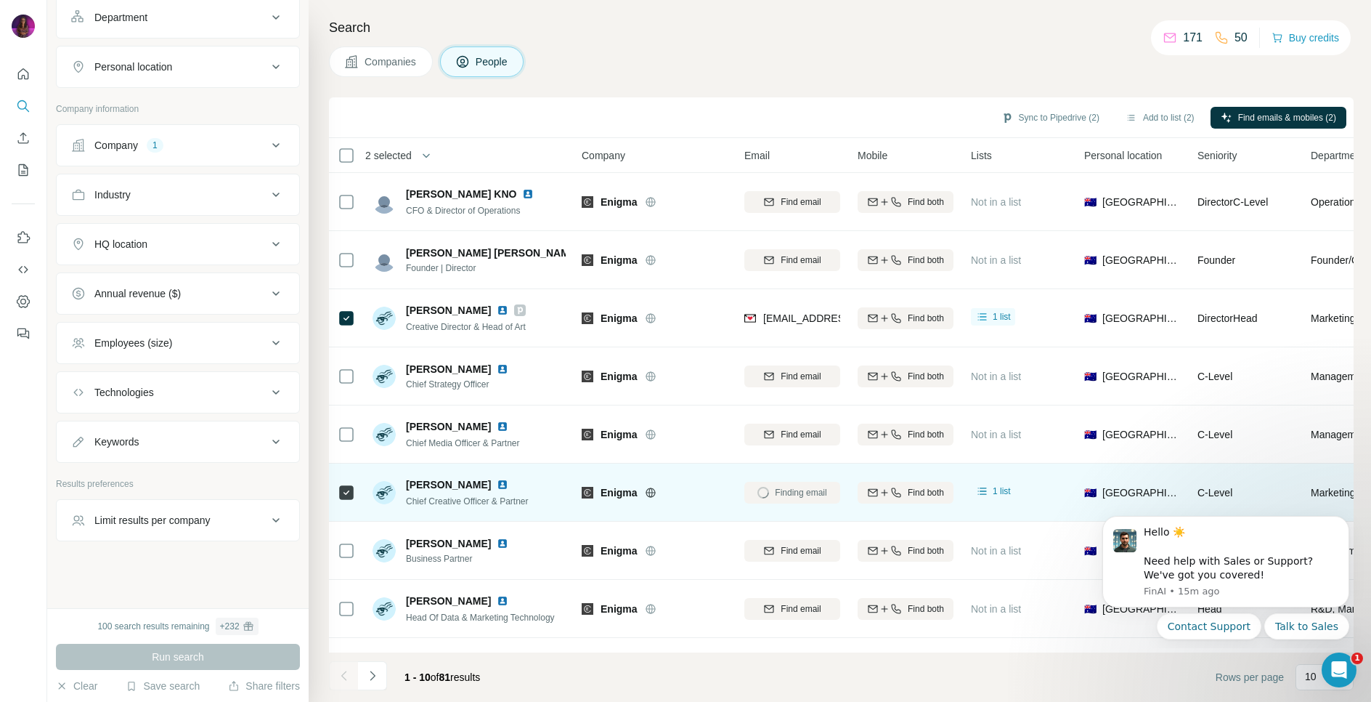
click at [748, 56] on div "Companies People" at bounding box center [841, 61] width 1025 height 31
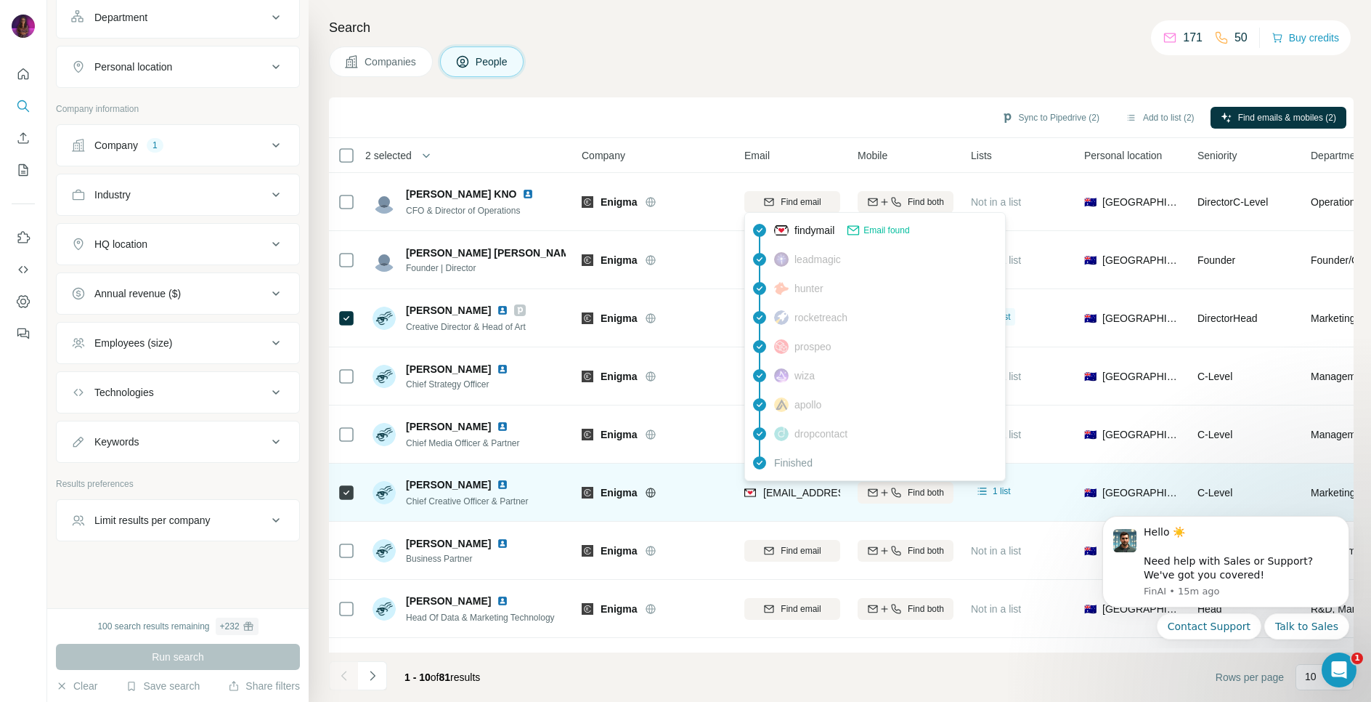
click at [785, 488] on span "simonl@enigma.net.au" at bounding box center [849, 493] width 172 height 12
copy tr "simonl@enigma.net.au"
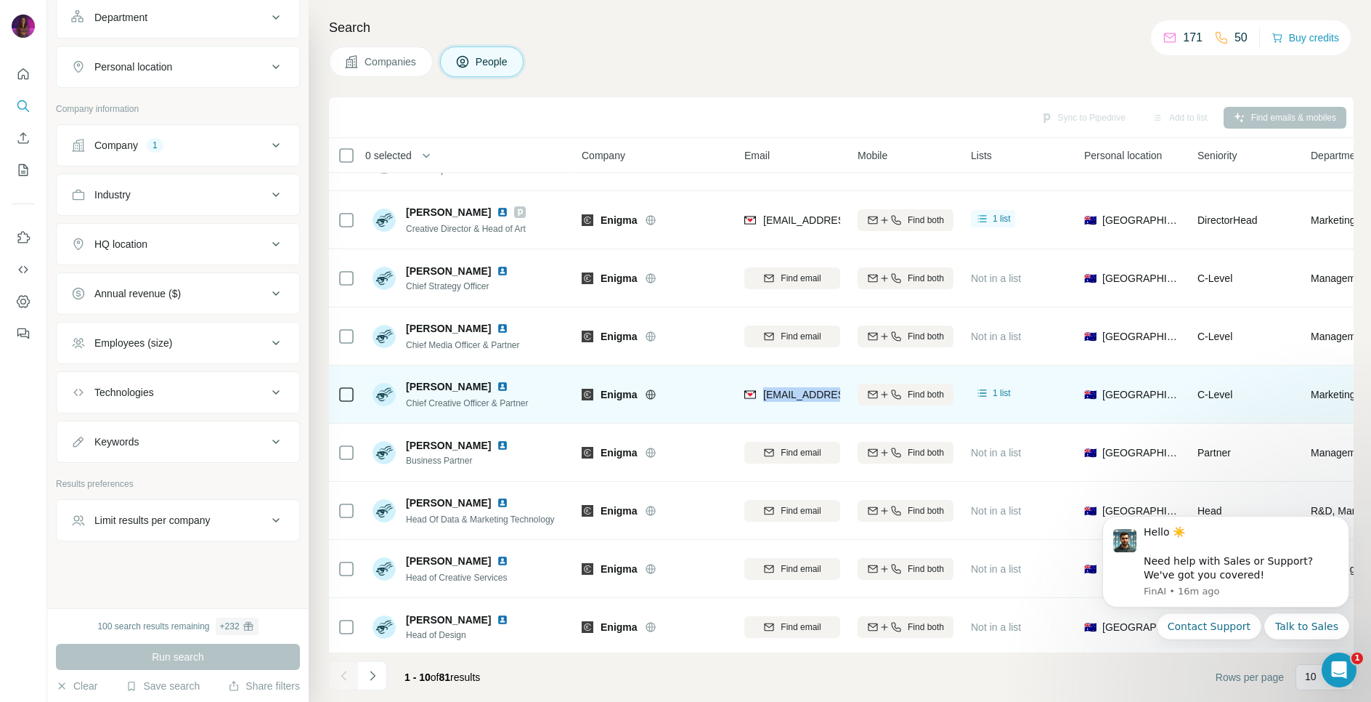
scroll to position [102, 0]
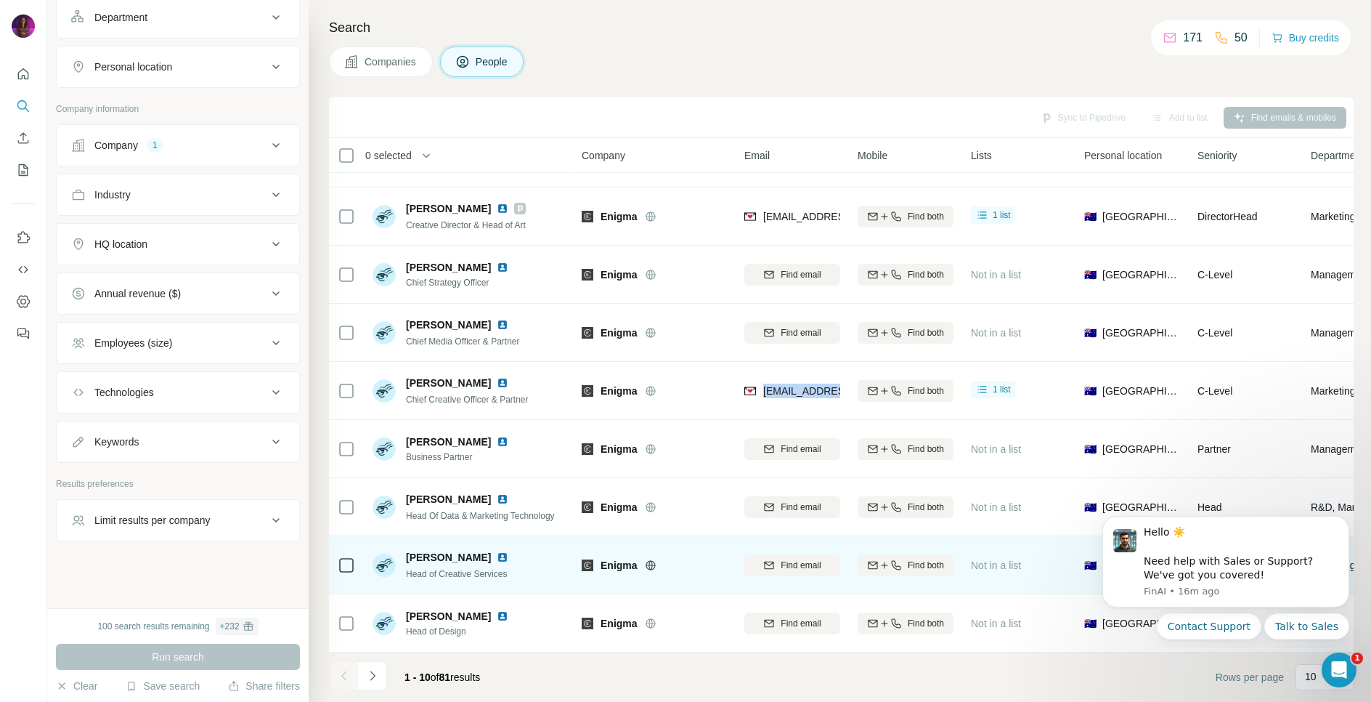
click at [497, 558] on img at bounding box center [503, 557] width 12 height 12
click at [794, 564] on span "Find email" at bounding box center [801, 565] width 40 height 13
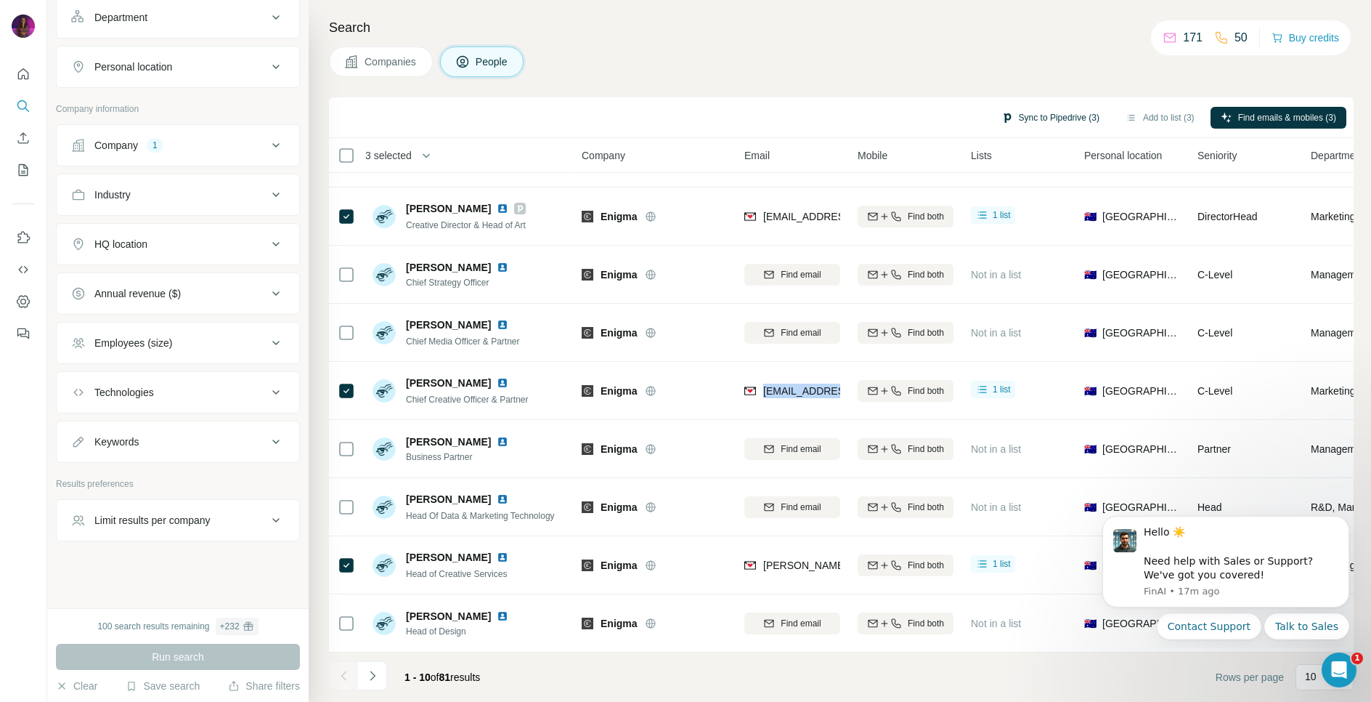
click at [1036, 116] on button "Sync to Pipedrive (3)" at bounding box center [1051, 118] width 118 height 22
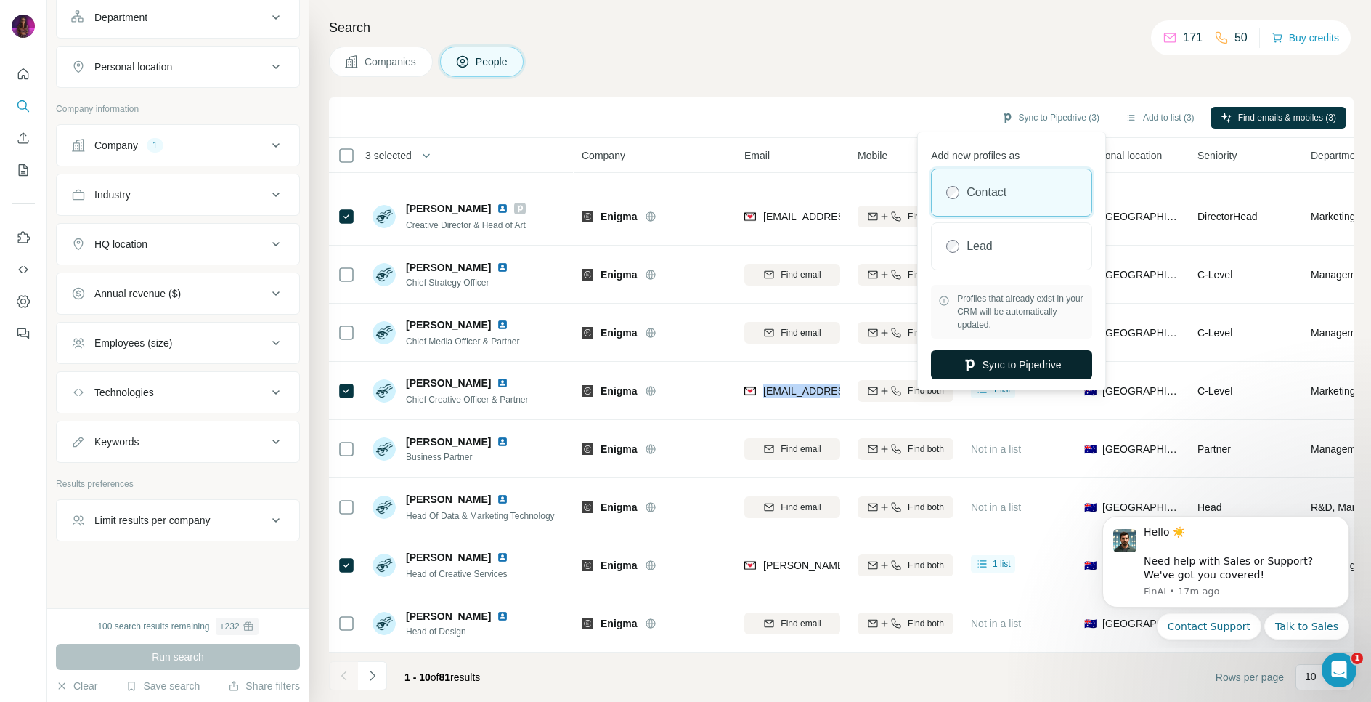
click at [1020, 360] on button "Sync to Pipedrive" at bounding box center [1011, 364] width 161 height 29
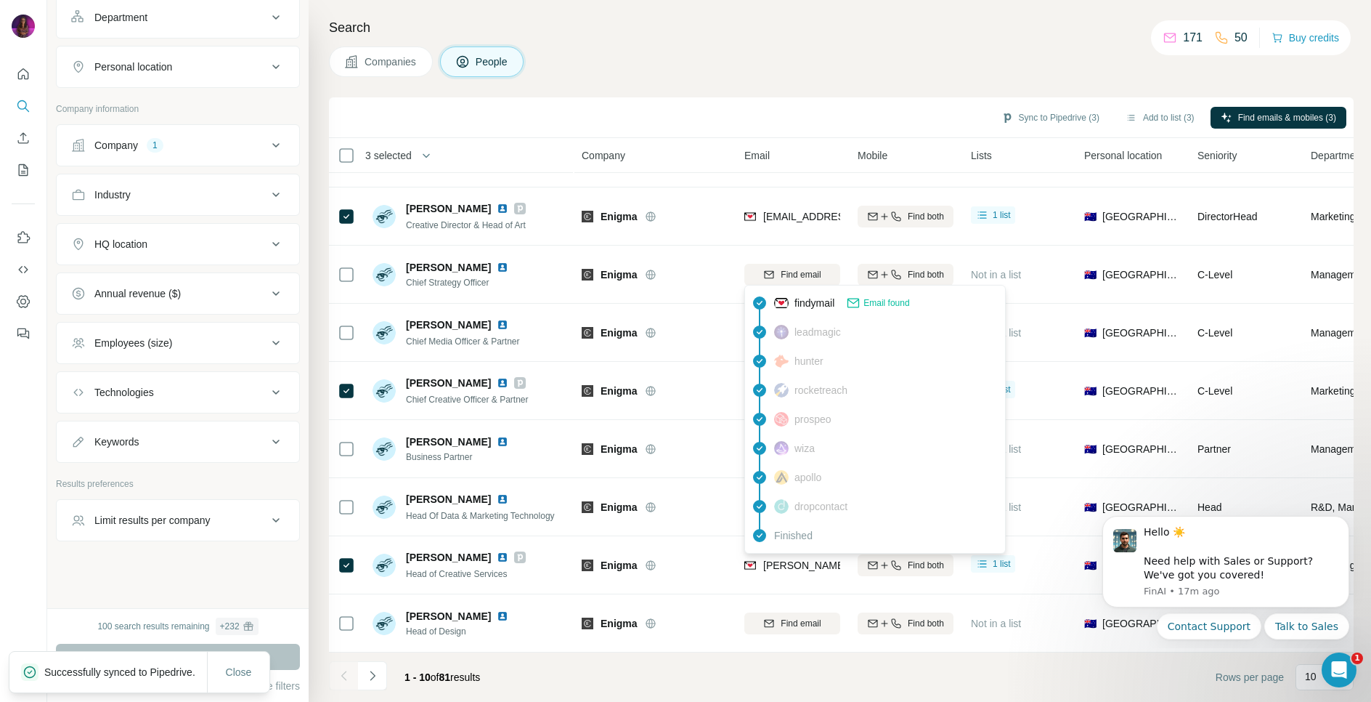
click at [803, 561] on span "clarey@enigma.net.au" at bounding box center [891, 565] width 256 height 12
copy tr "clarey@enigma.net.au"
